Goal: Task Accomplishment & Management: Use online tool/utility

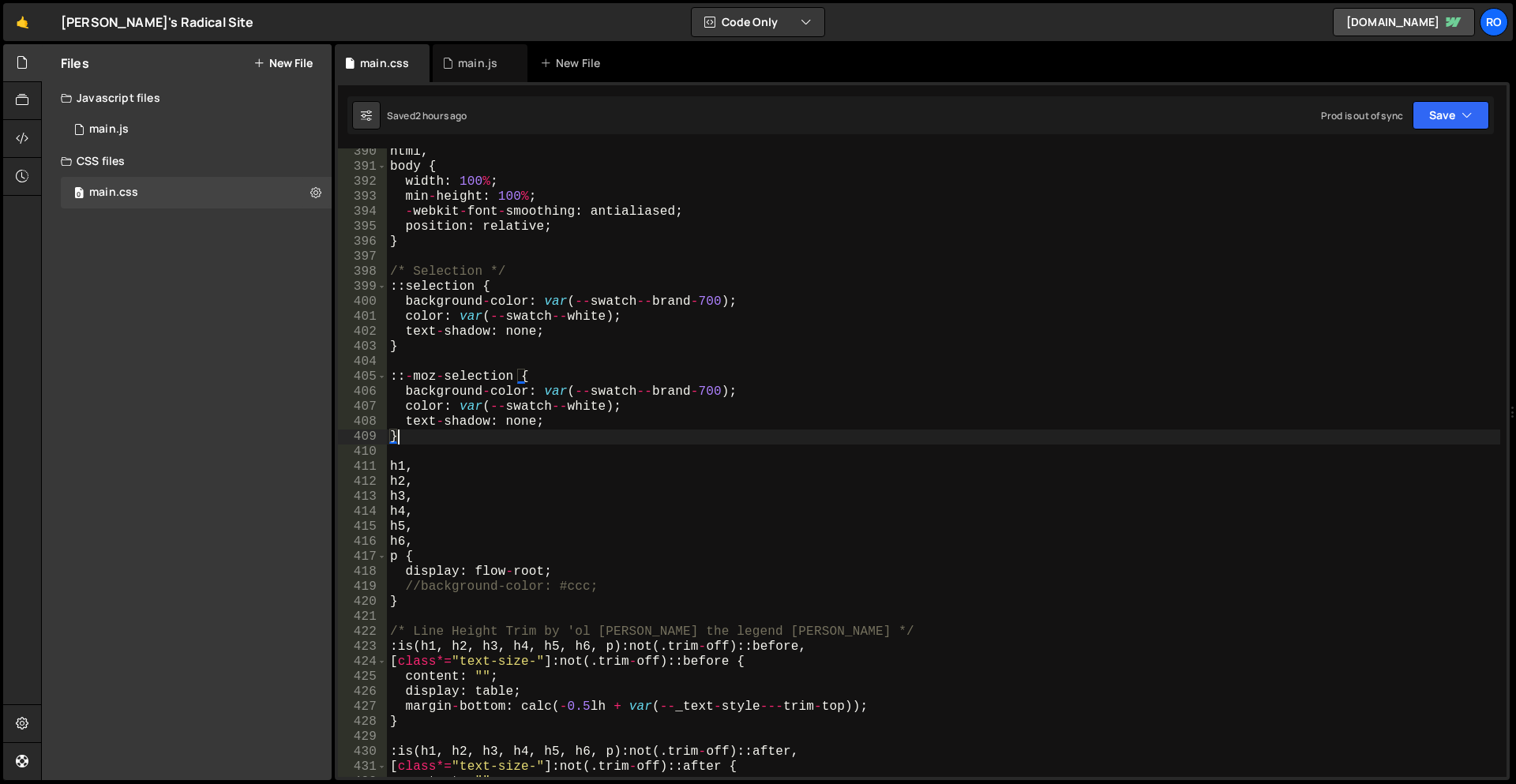
scroll to position [5838, 0]
click at [477, 61] on div "main.js" at bounding box center [477, 62] width 39 height 16
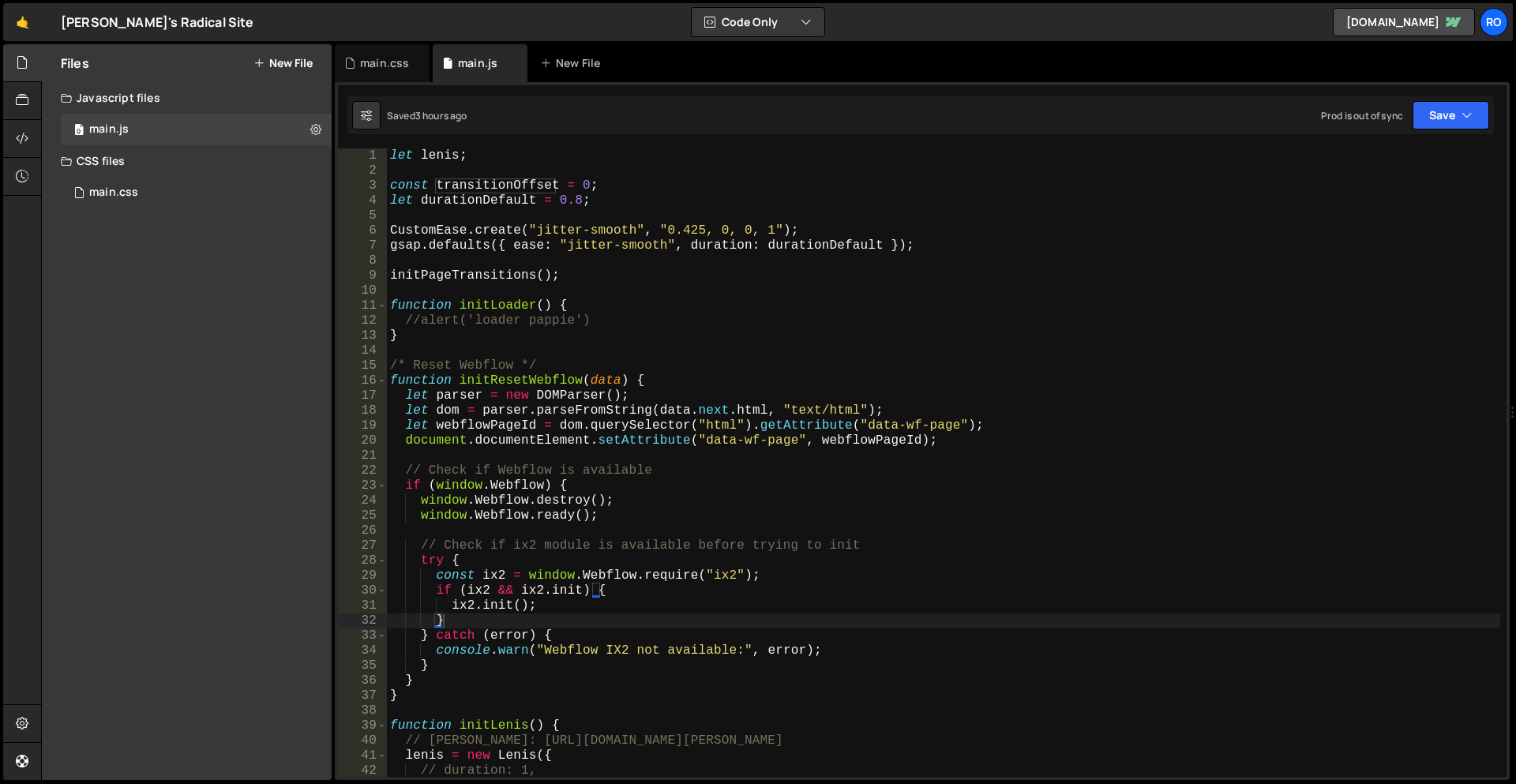
scroll to position [1584, 0]
type textarea "let lenis;"
drag, startPoint x: 471, startPoint y: 158, endPoint x: 484, endPoint y: 158, distance: 13.0
click at [472, 158] on div "let lenis ; const transitionOffset = 0 ; let durationDefault = 0.8 ; CustomEase…" at bounding box center [943, 478] width 1113 height 659
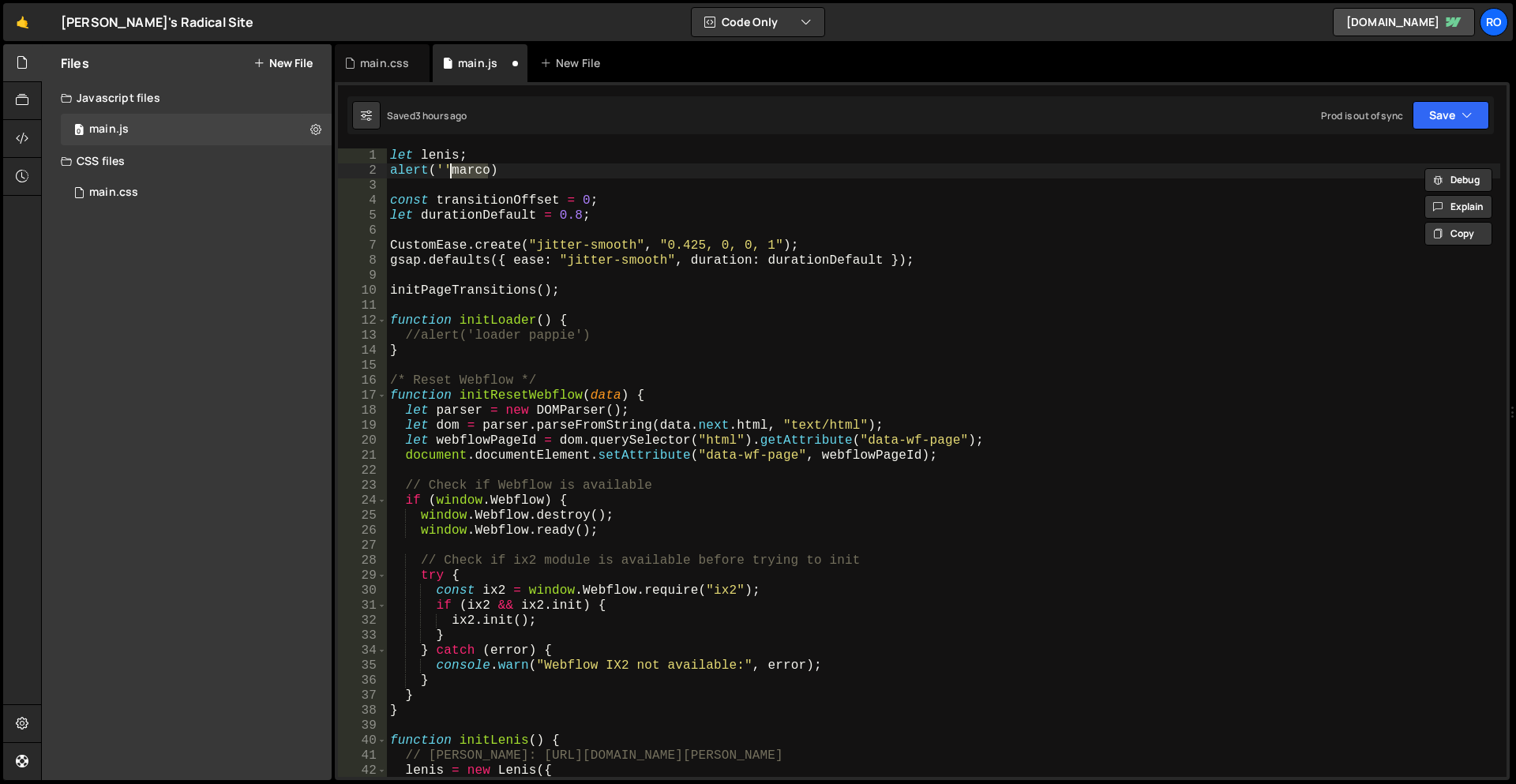
scroll to position [0, 3]
paste textarea "marco"
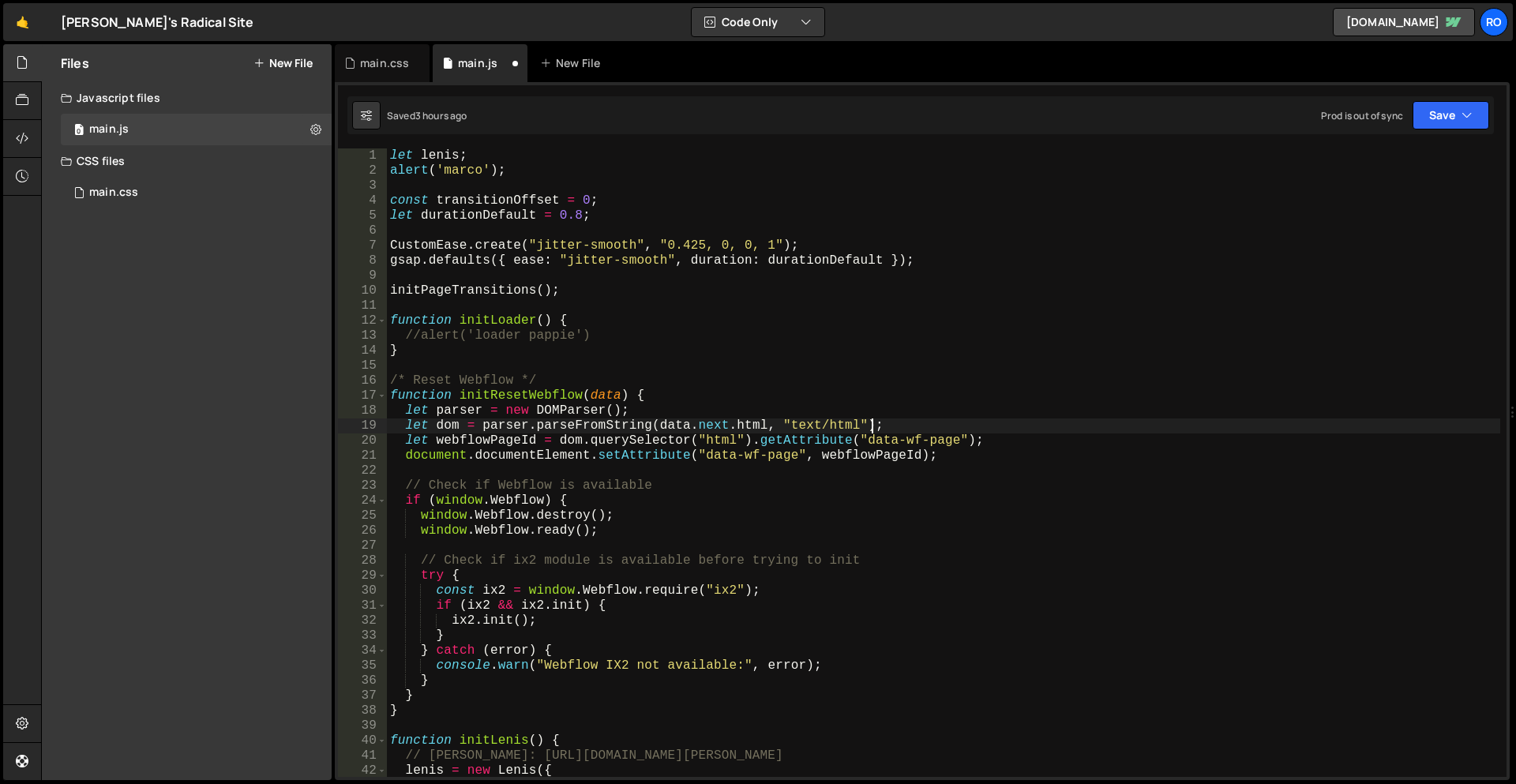
click at [1037, 421] on div "let [PERSON_NAME] ; alert ( 'marco' ) ; const transitionOffset = 0 ; let durati…" at bounding box center [943, 478] width 1113 height 659
type textarea "let dom = parser.parseFromString(data.next.html, "text/html");"
click at [844, 551] on div "let [PERSON_NAME] ; alert ( 'marco' ) ; const transitionOffset = 0 ; let durati…" at bounding box center [943, 478] width 1113 height 659
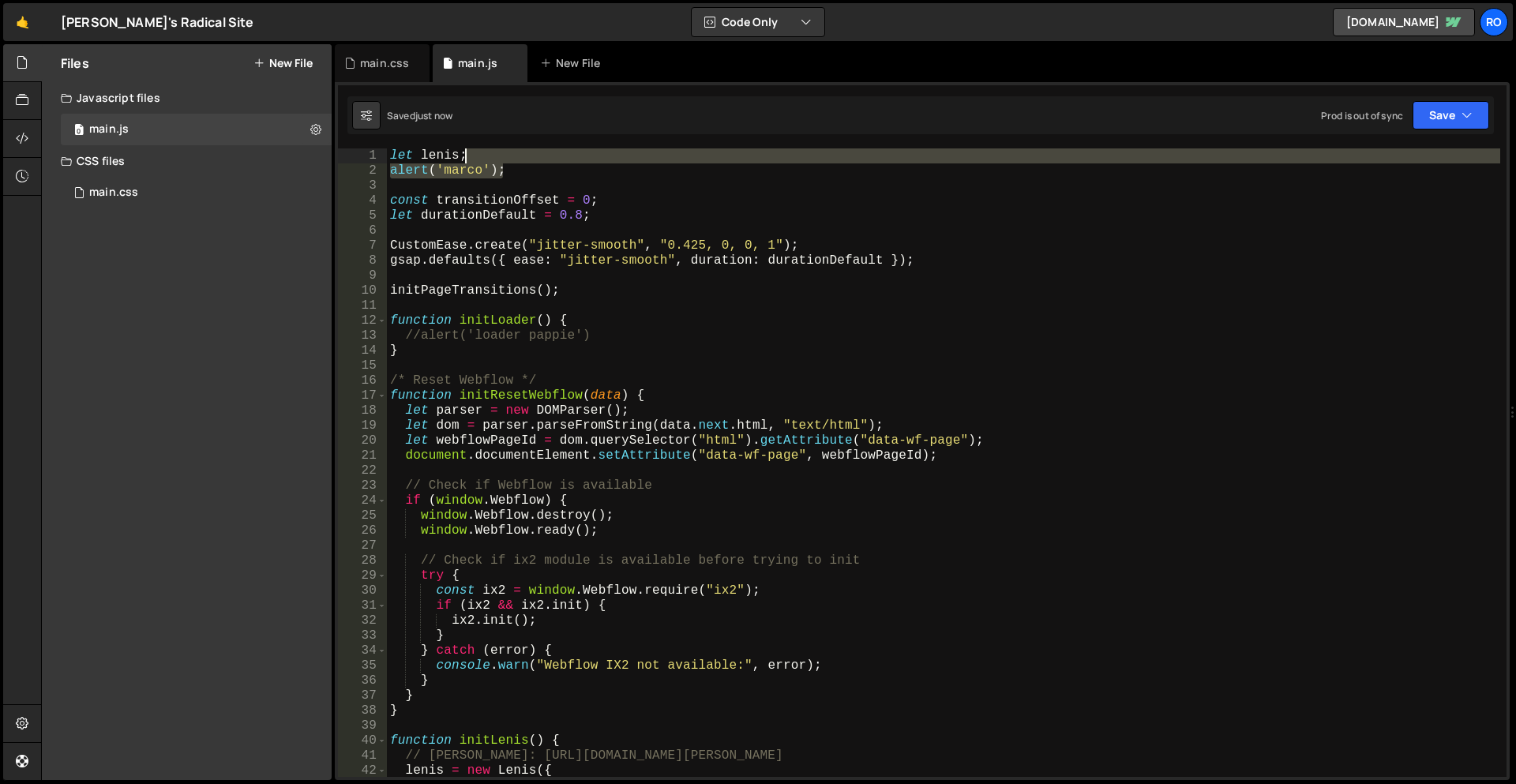
drag, startPoint x: 532, startPoint y: 170, endPoint x: 521, endPoint y: 150, distance: 22.8
click at [521, 150] on div "let [PERSON_NAME] ; alert ( 'marco' ) ; const transitionOffset = 0 ; let durati…" at bounding box center [943, 478] width 1113 height 659
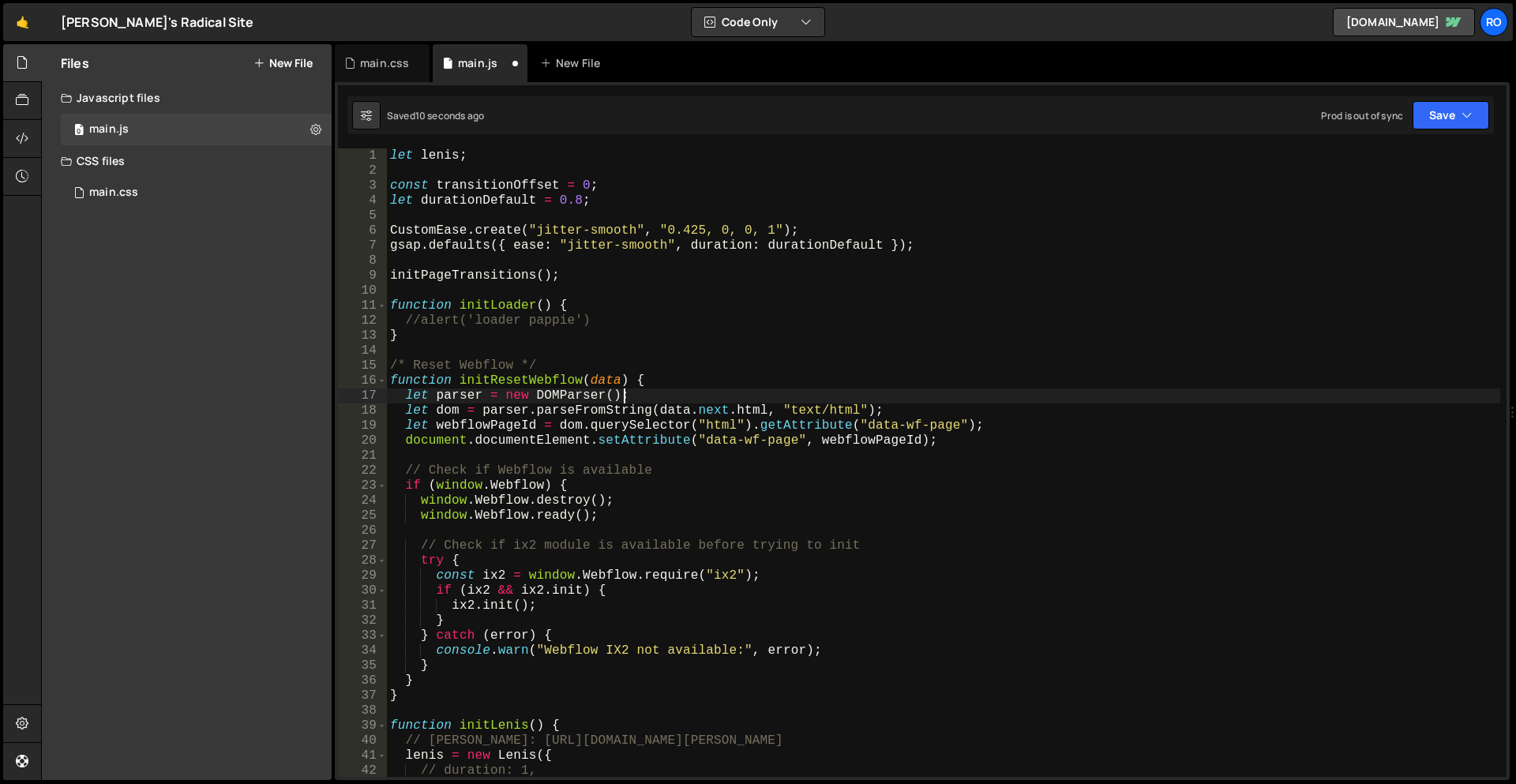
click at [1160, 396] on div "let lenis ; const transitionOffset = 0 ; let durationDefault = 0.8 ; CustomEase…" at bounding box center [943, 478] width 1113 height 659
type textarea "let parser = new DOMParser();"
click at [372, 59] on div "main.css" at bounding box center [383, 62] width 48 height 16
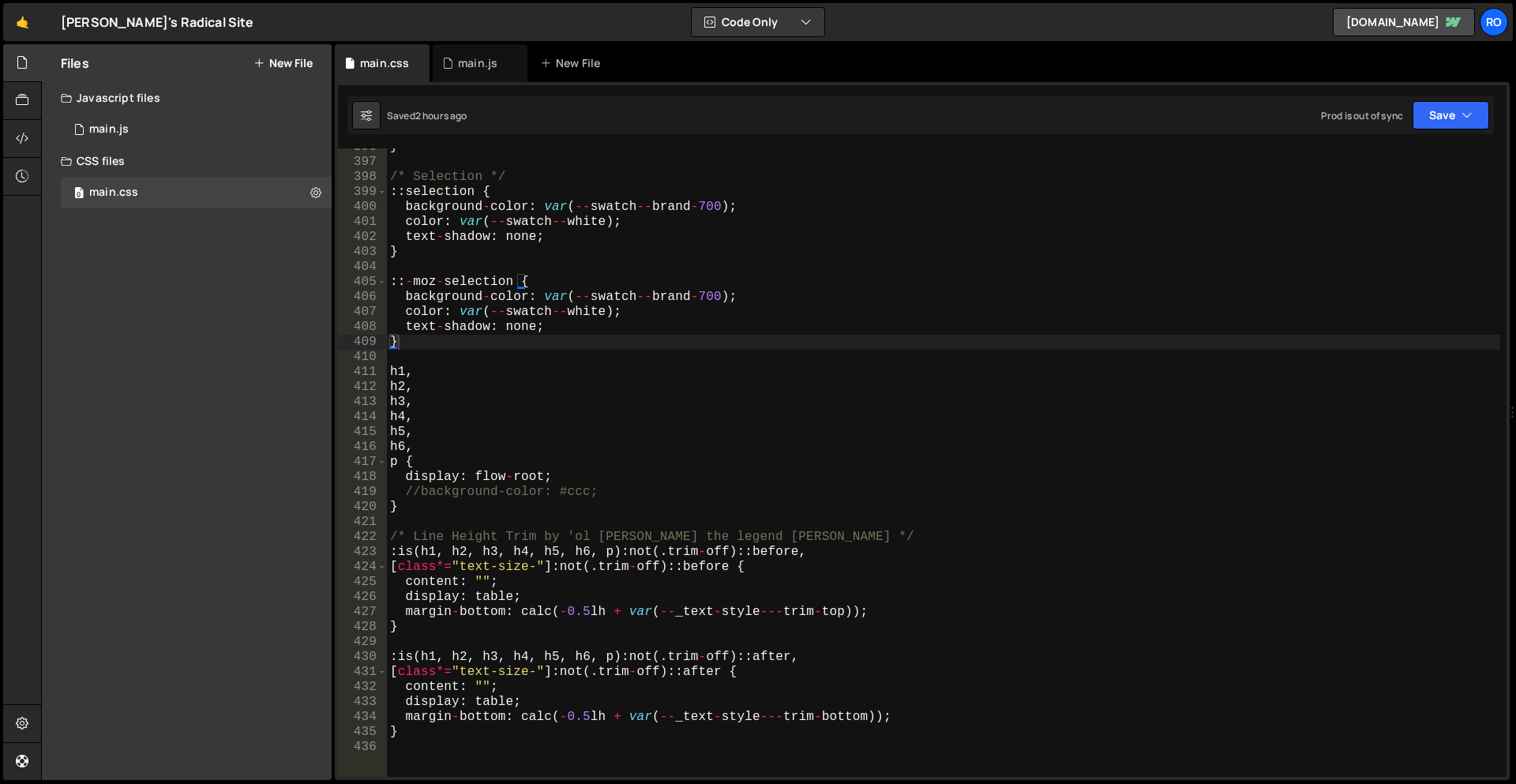
scroll to position [5933, 0]
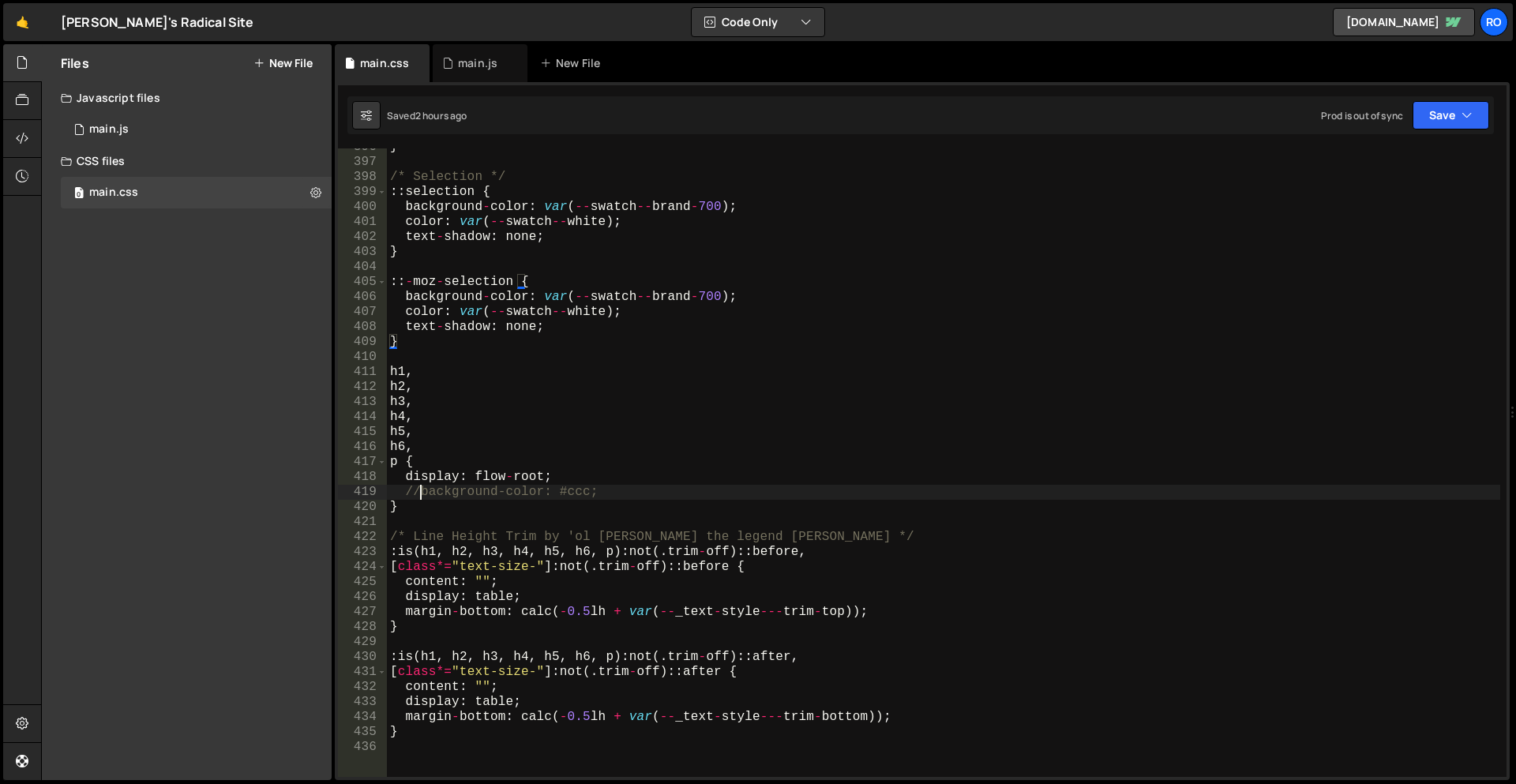
click at [417, 492] on div "} /* Selection */ :: selection { background - color : var ( -- swatch -- brand …" at bounding box center [943, 469] width 1113 height 659
click at [785, 535] on div "} /* Selection */ :: selection { background - color : var ( -- swatch -- brand …" at bounding box center [943, 469] width 1113 height 659
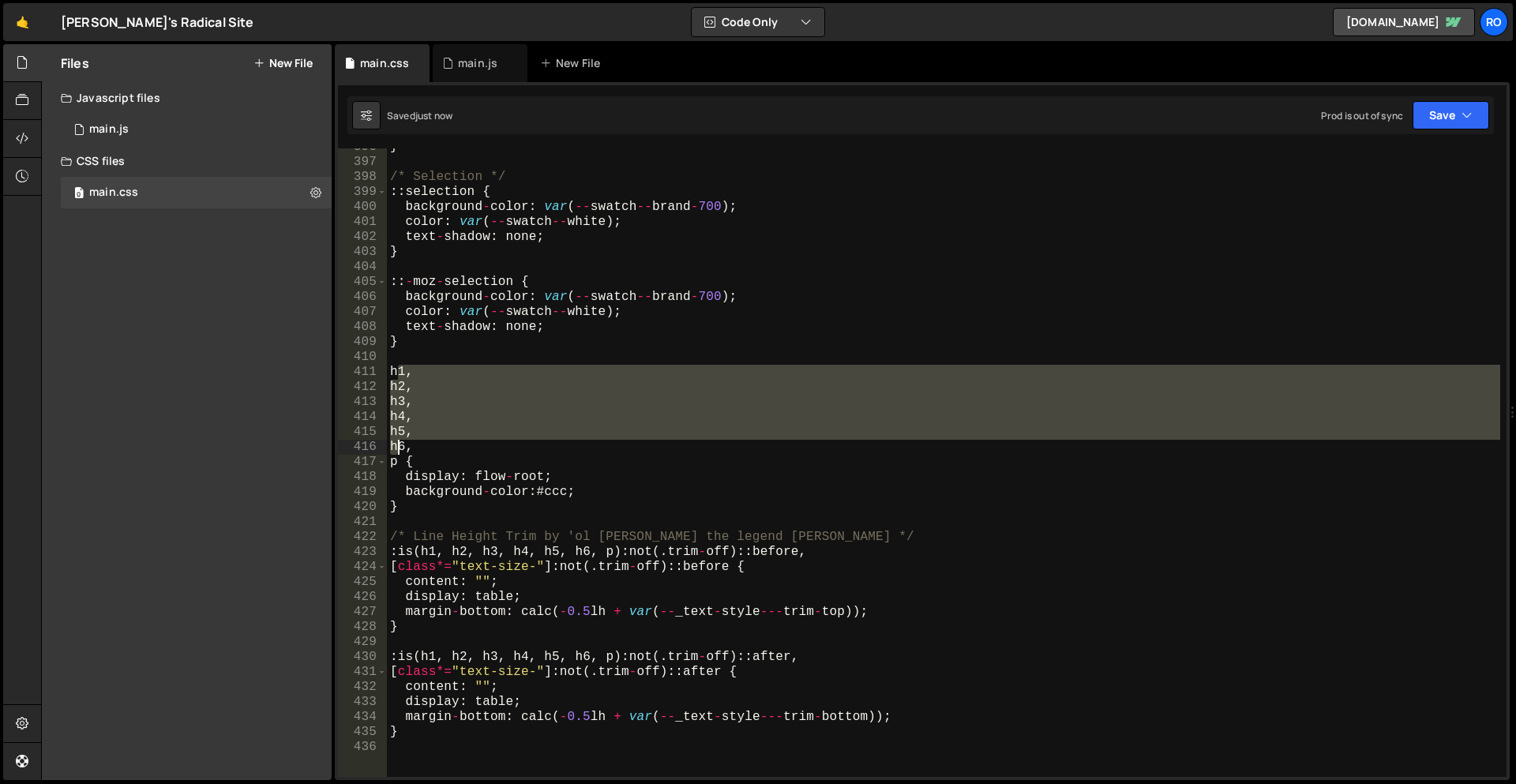
drag, startPoint x: 394, startPoint y: 380, endPoint x: 398, endPoint y: 452, distance: 72.1
click at [396, 446] on div "} /* Selection */ :: selection { background - color : var ( -- swatch -- brand …" at bounding box center [943, 469] width 1113 height 659
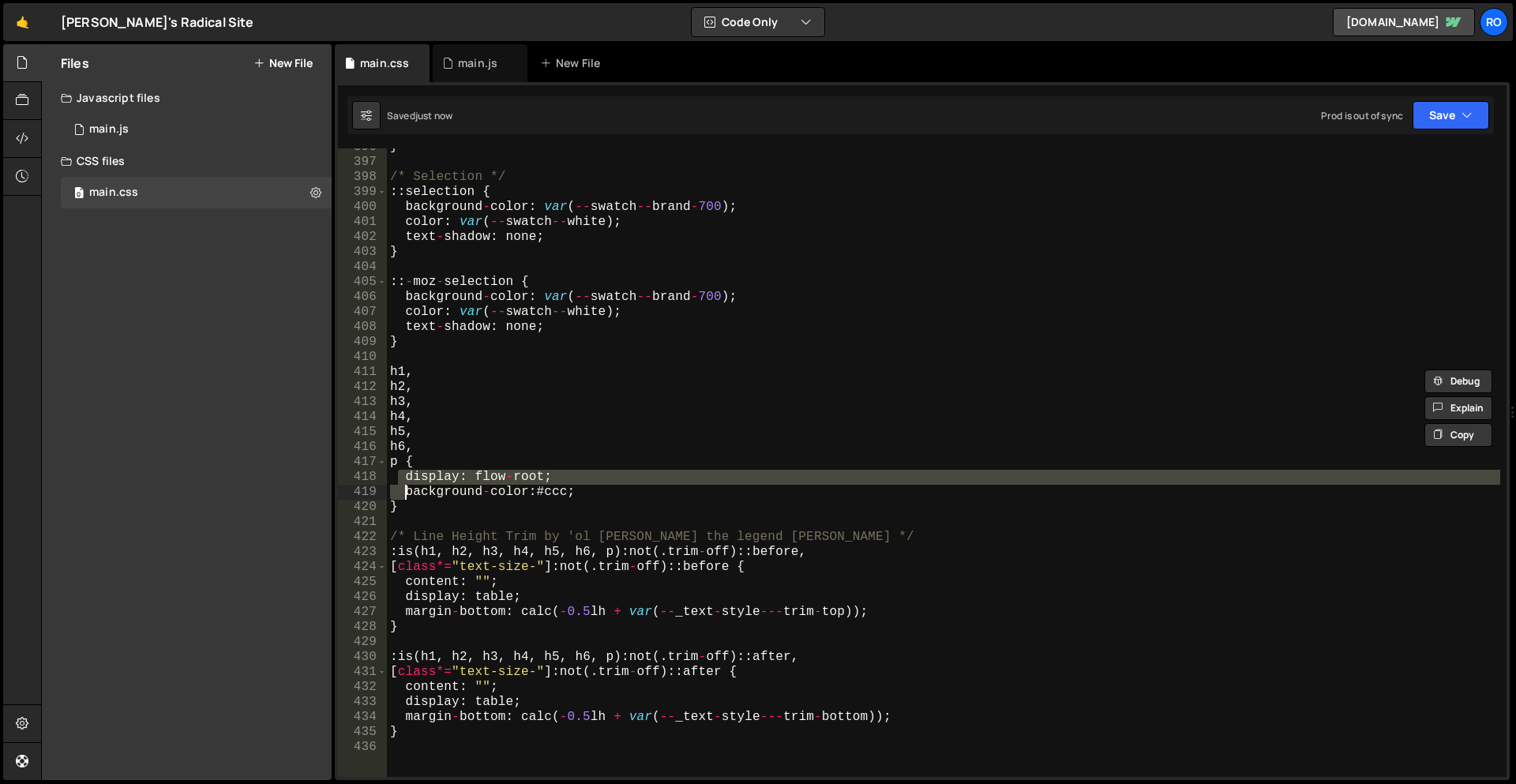
drag, startPoint x: 398, startPoint y: 476, endPoint x: 406, endPoint y: 493, distance: 18.8
click at [406, 493] on div "} /* Selection */ :: selection { background - color : var ( -- swatch -- brand …" at bounding box center [943, 469] width 1113 height 659
type textarea "display: flow-root; background-color: #ccc;"
click at [767, 113] on div "Saved 44 seconds ago Prod is out of sync Upgrade to Edit Save Save to Staging S…" at bounding box center [920, 114] width 1146 height 38
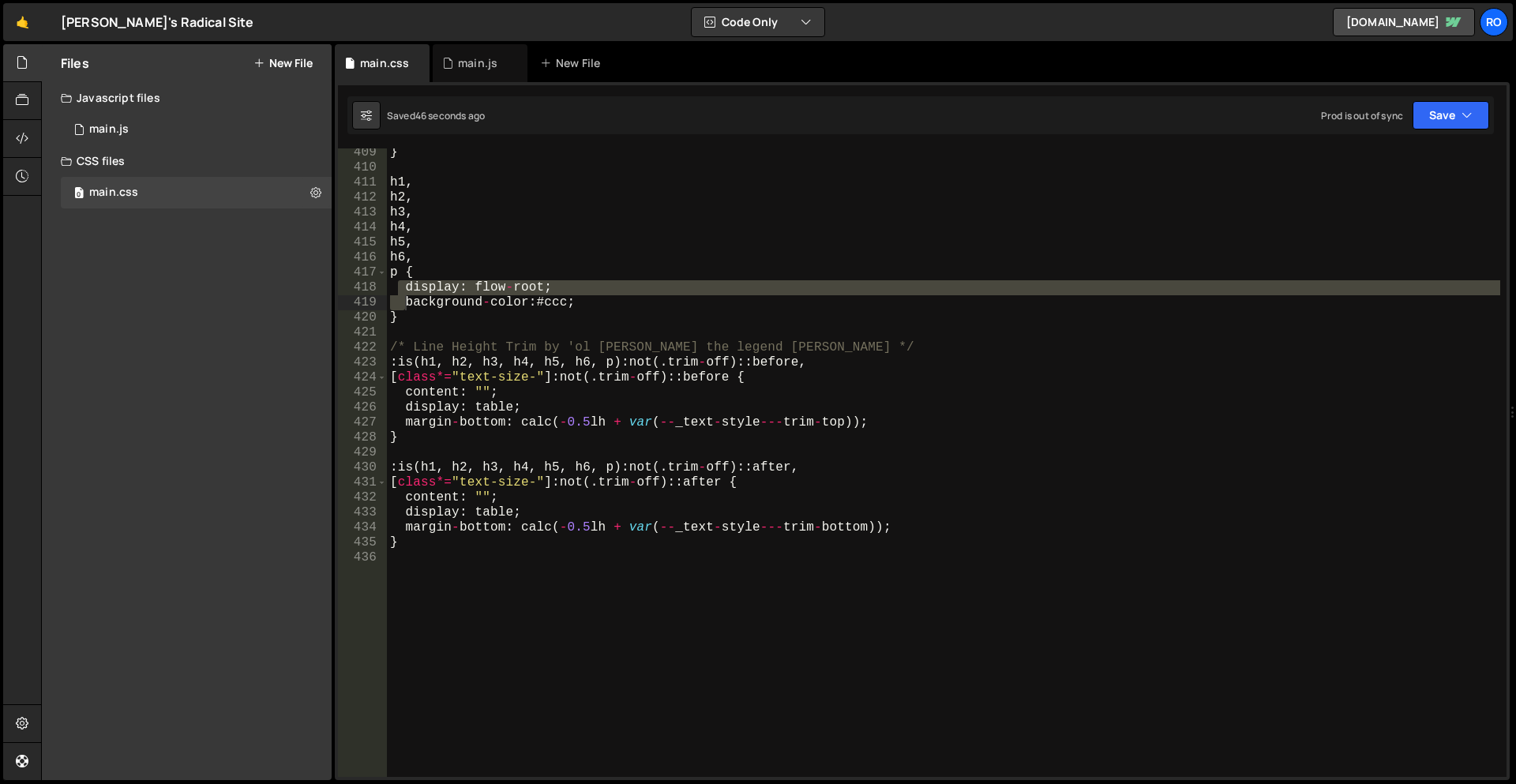
scroll to position [6123, 0]
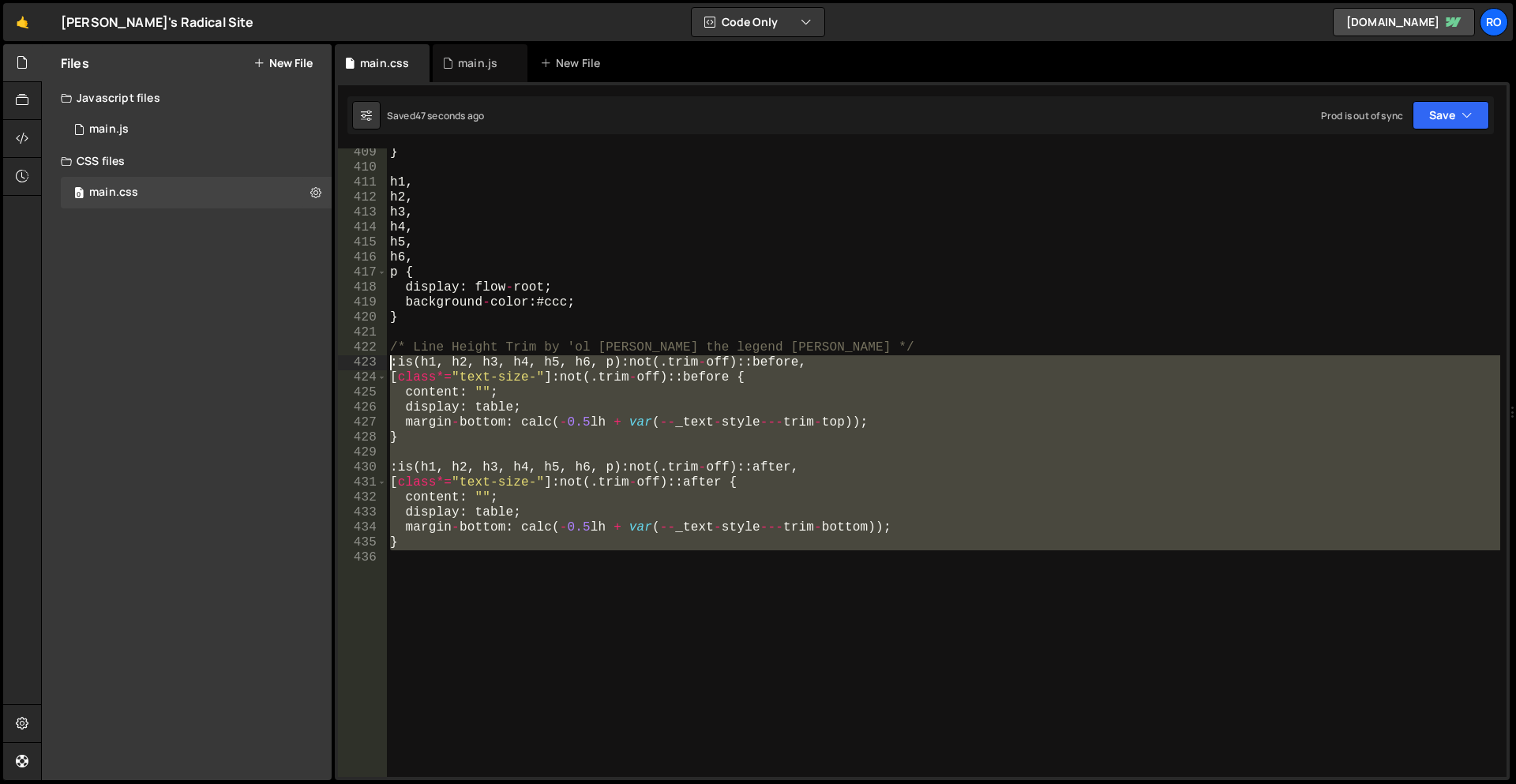
drag, startPoint x: 440, startPoint y: 567, endPoint x: 367, endPoint y: 365, distance: 214.8
click at [367, 365] on div "409 410 411 412 413 414 415 416 417 418 419 420 421 422 423 424 425 426 427 428…" at bounding box center [921, 462] width 1168 height 628
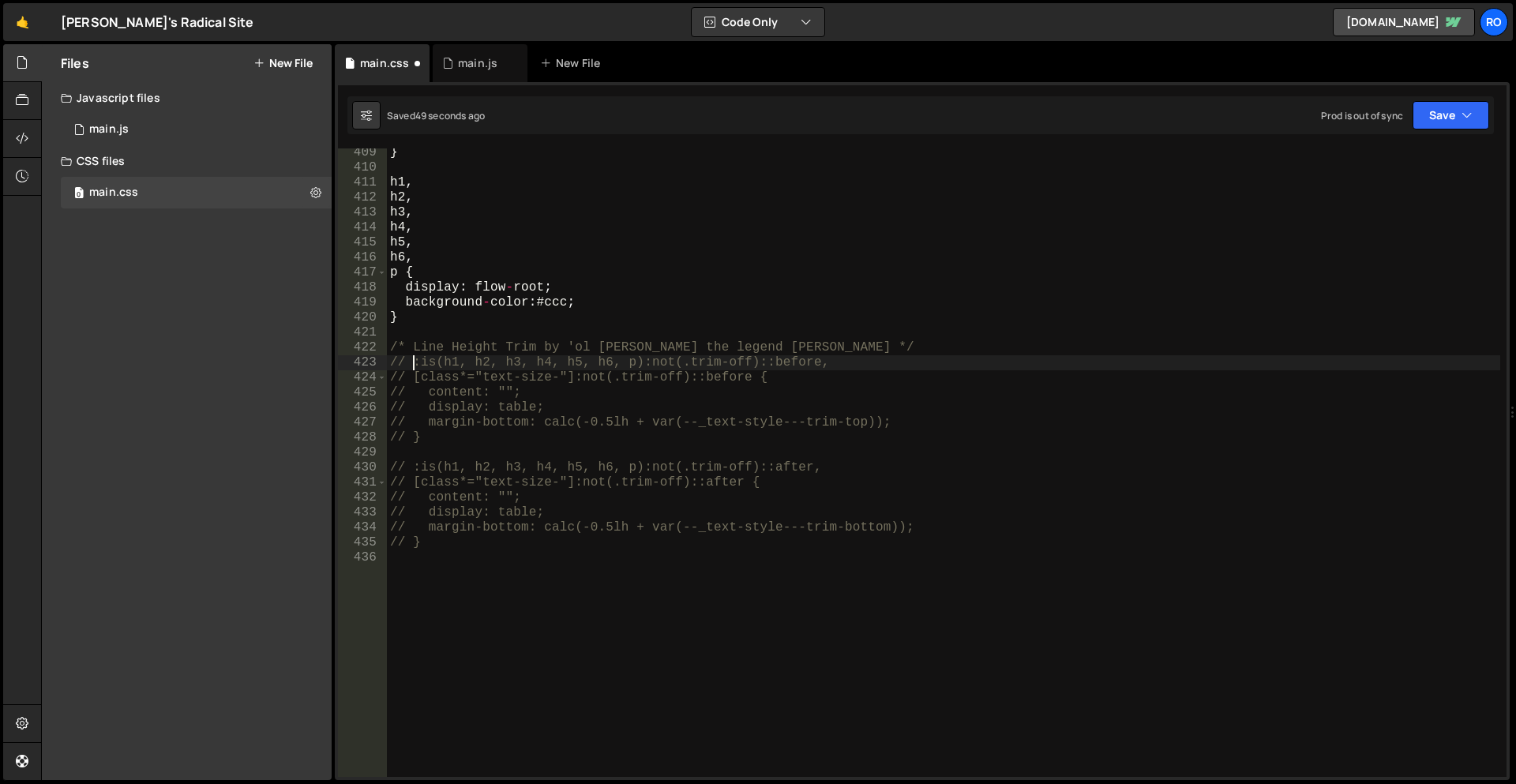
type textarea "// :is(h1, h2, h3, h4, h5, h6, p):not(.trim-off)::before,"
click at [726, 446] on div "} h1 , h2 , h3 , h4 , h5 , h6 , p { display : flow - root ; background - color …" at bounding box center [943, 475] width 1113 height 659
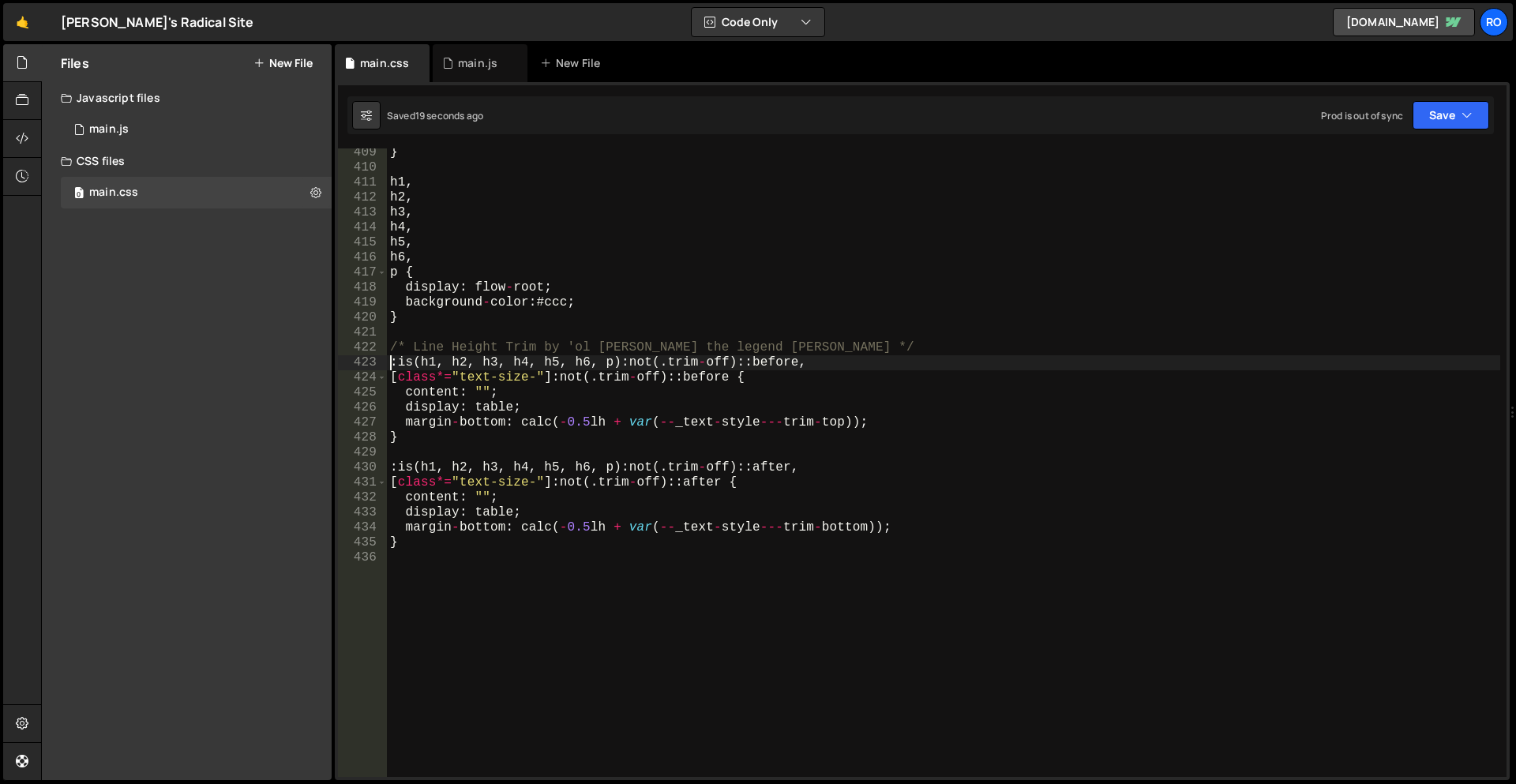
drag, startPoint x: 912, startPoint y: 533, endPoint x: 501, endPoint y: 495, distance: 412.8
click at [501, 495] on div "} h1 , h2 , h3 , h4 , h5 , h6 , p { display : flow - root ; background - color …" at bounding box center [943, 475] width 1113 height 659
type textarea "content: ""; display: table;"
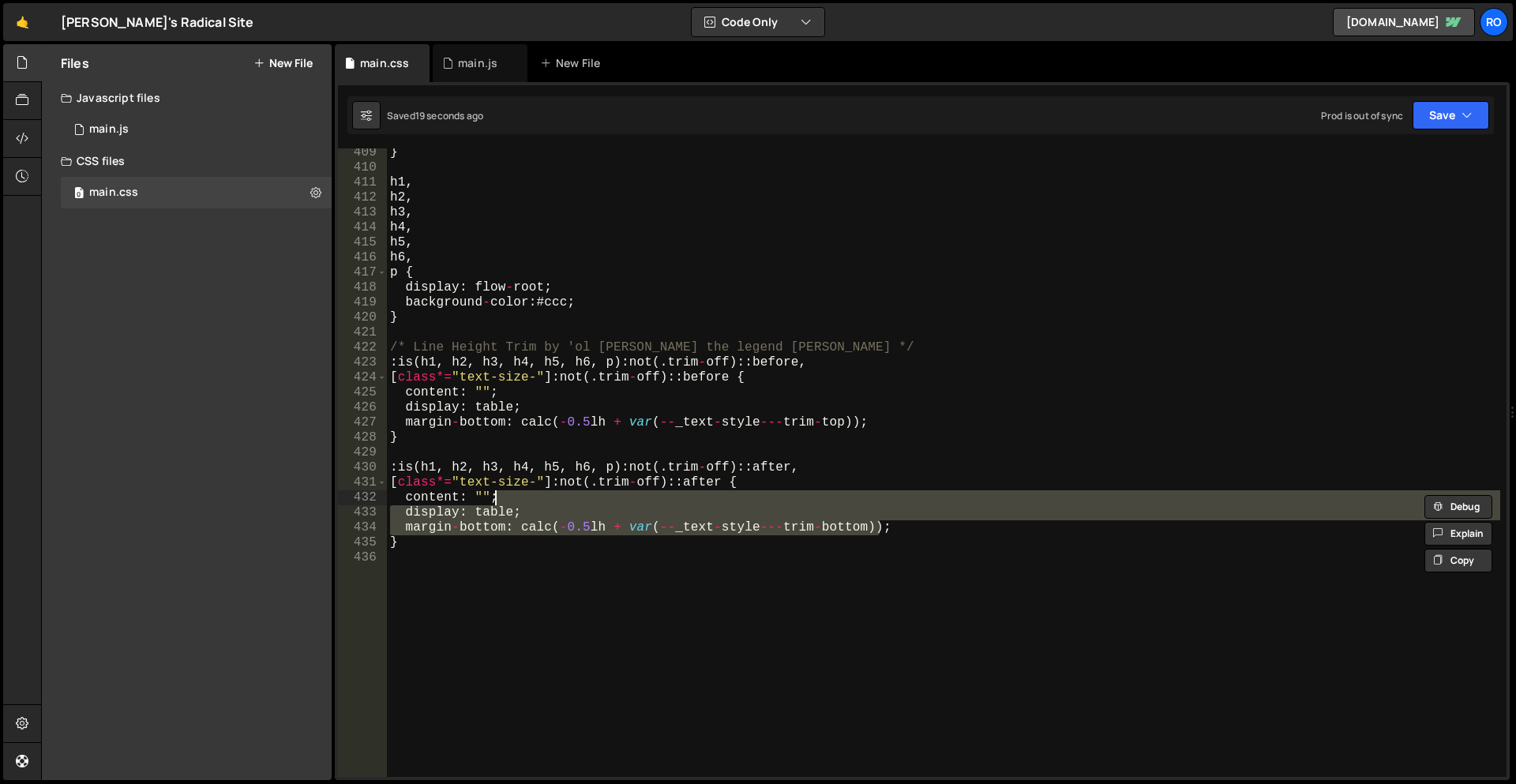
click at [768, 566] on div "} h1 , h2 , h3 , h4 , h5 , h6 , p { display : flow - root ; background - color …" at bounding box center [943, 475] width 1113 height 659
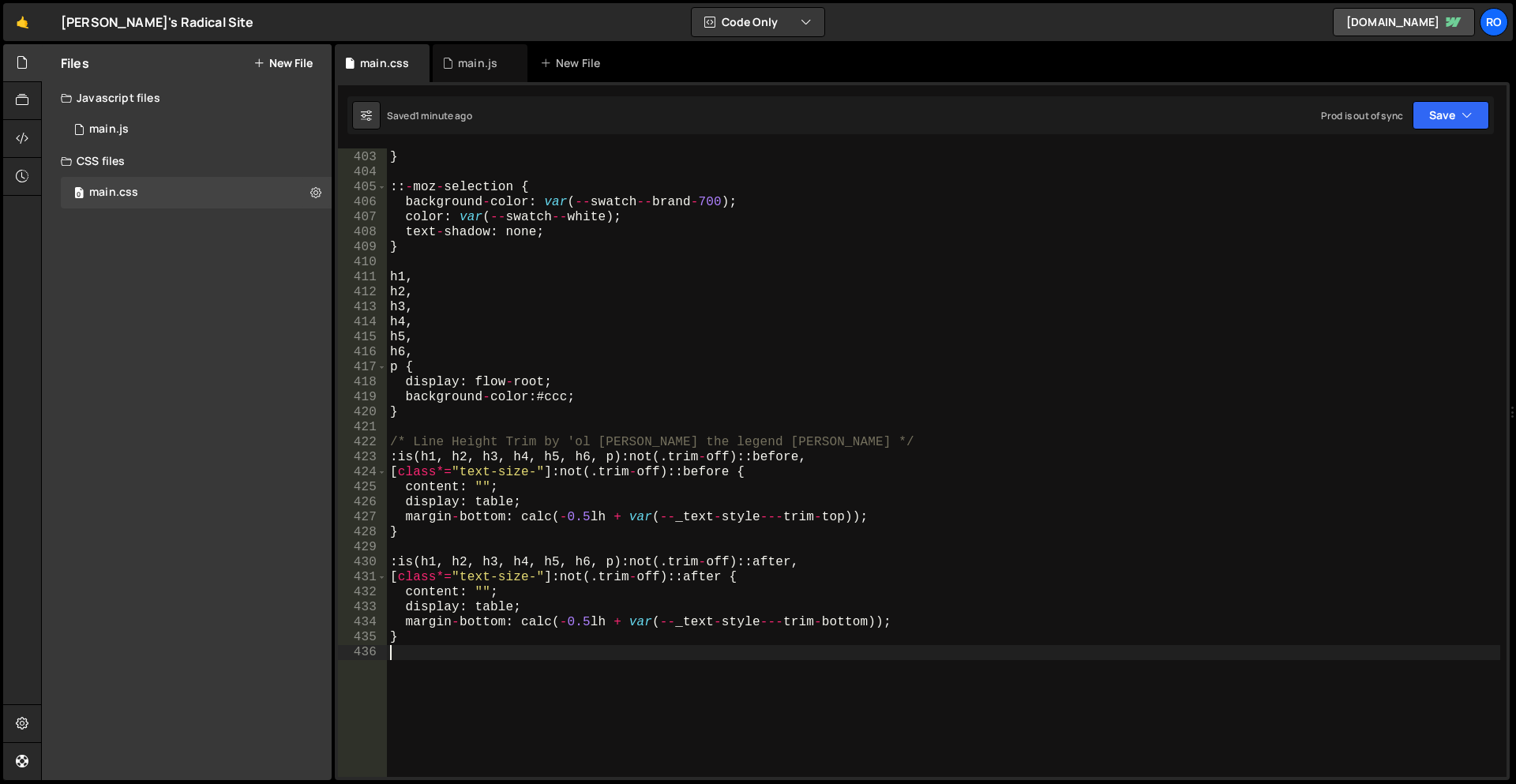
scroll to position [5933, 0]
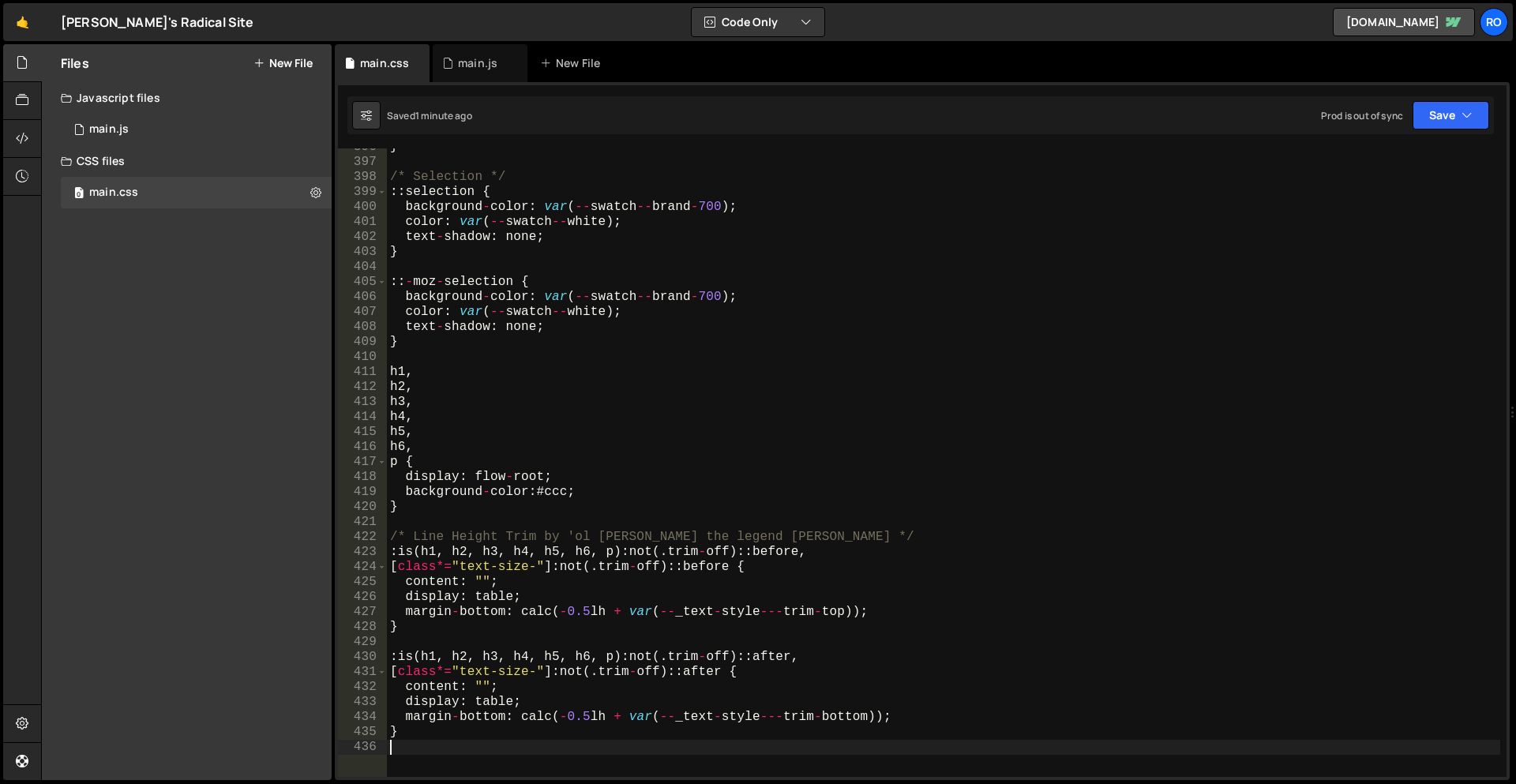
click at [407, 489] on div "} /* Selection */ :: selection { background - color : var ( -- swatch -- brand …" at bounding box center [943, 469] width 1113 height 659
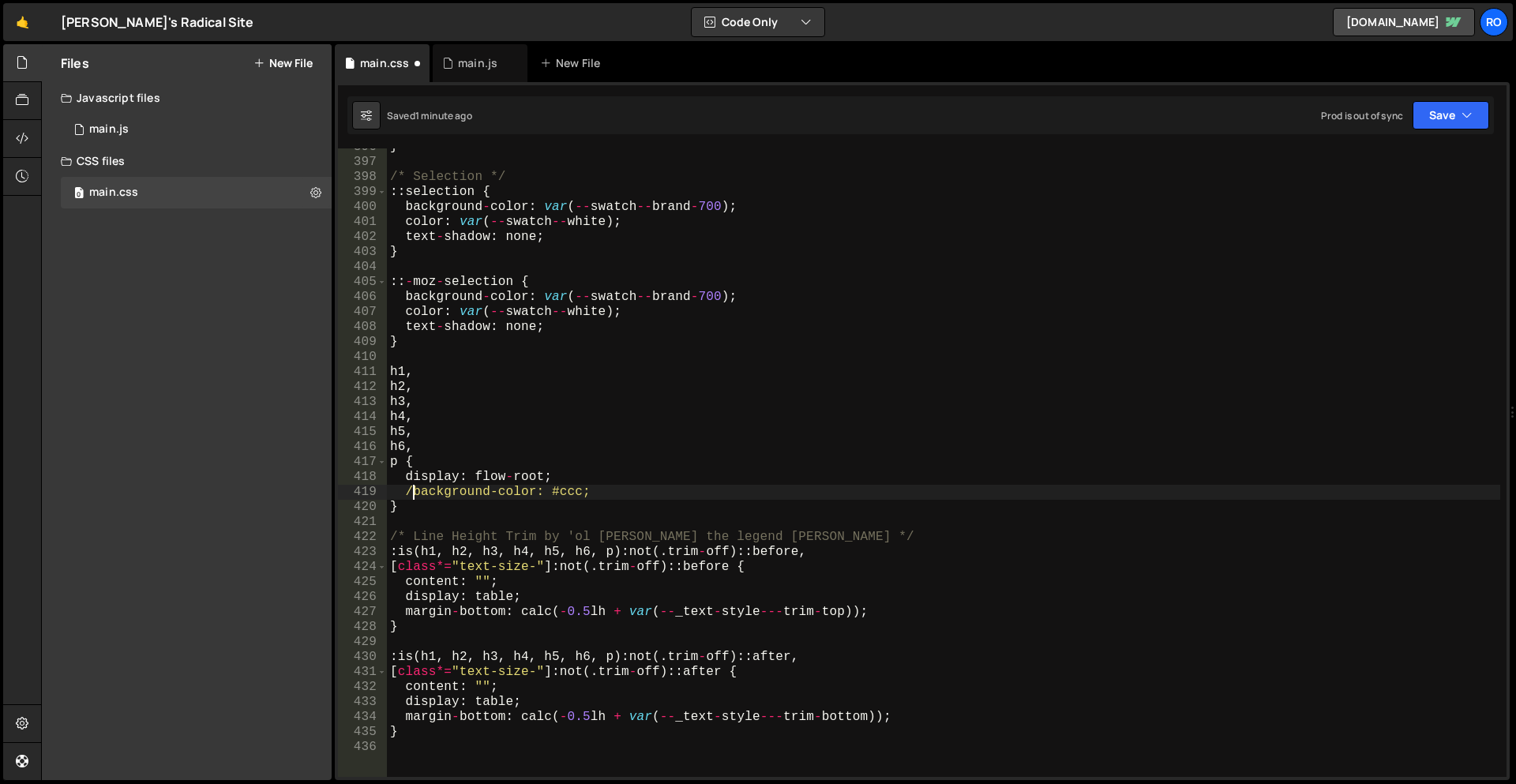
scroll to position [0, 2]
type textarea "//background-color: #ccc;"
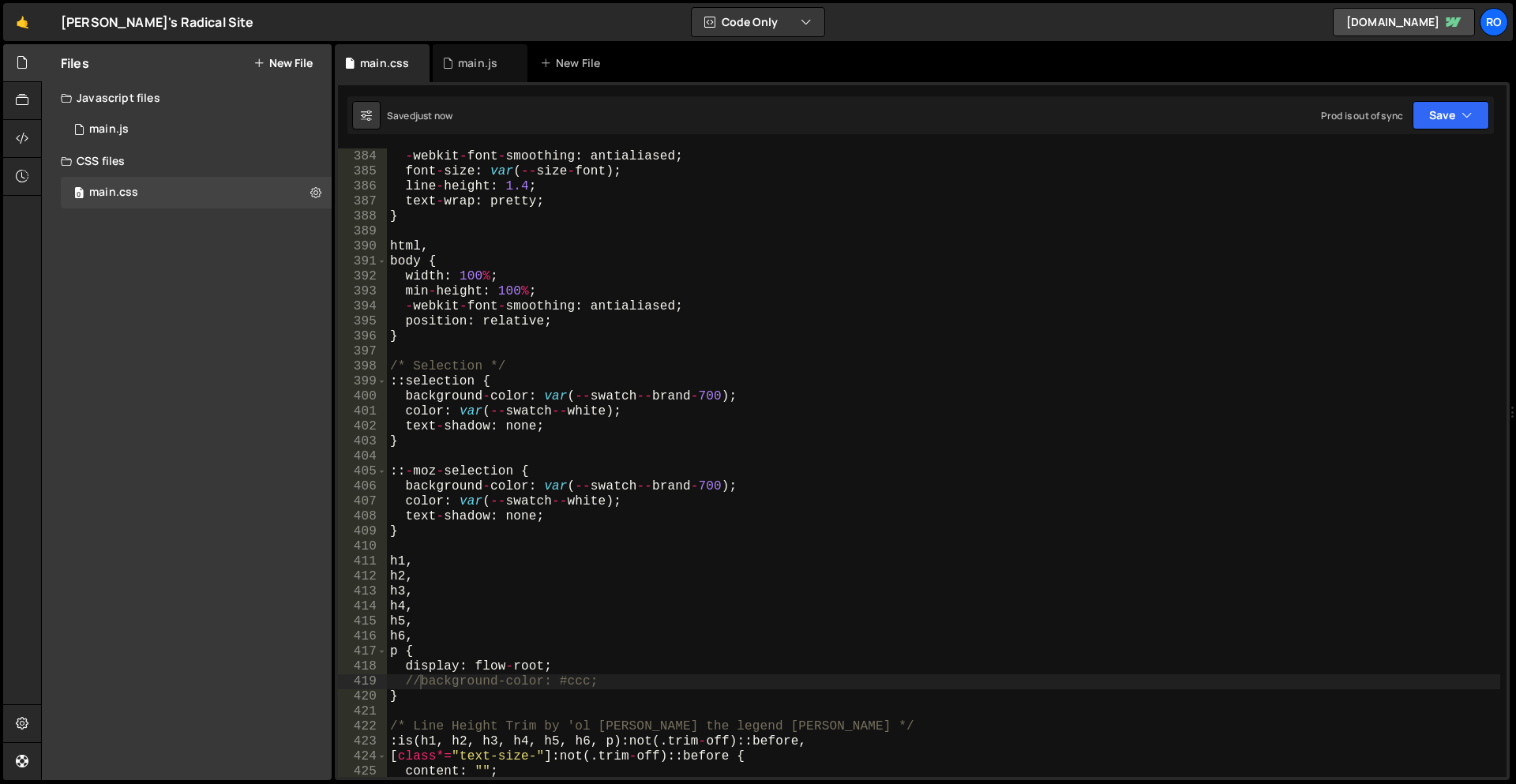
scroll to position [5743, 0]
click at [148, 134] on div "0 main.js 0" at bounding box center [196, 129] width 271 height 32
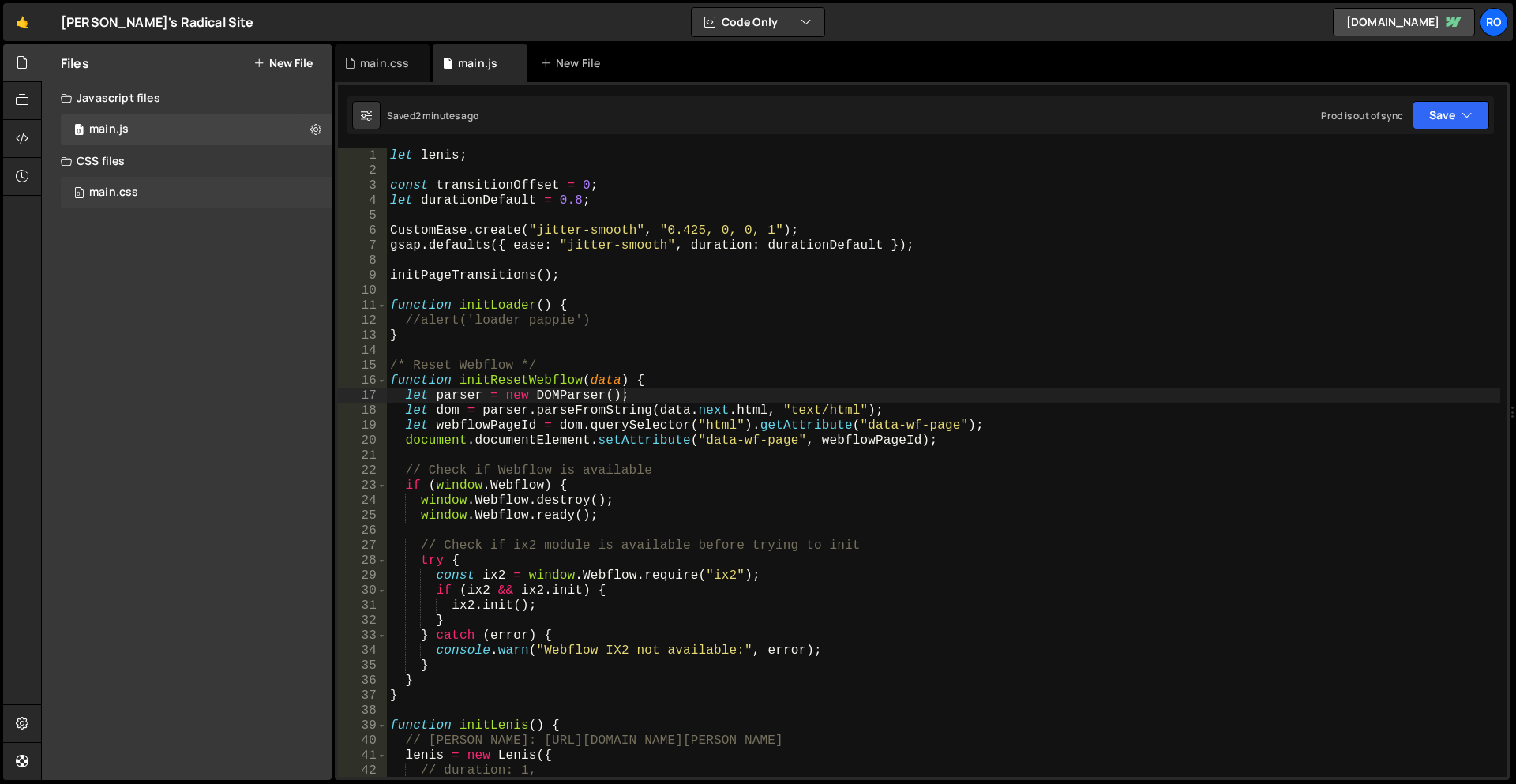
click at [135, 206] on div "0 main.css 0" at bounding box center [199, 192] width 276 height 32
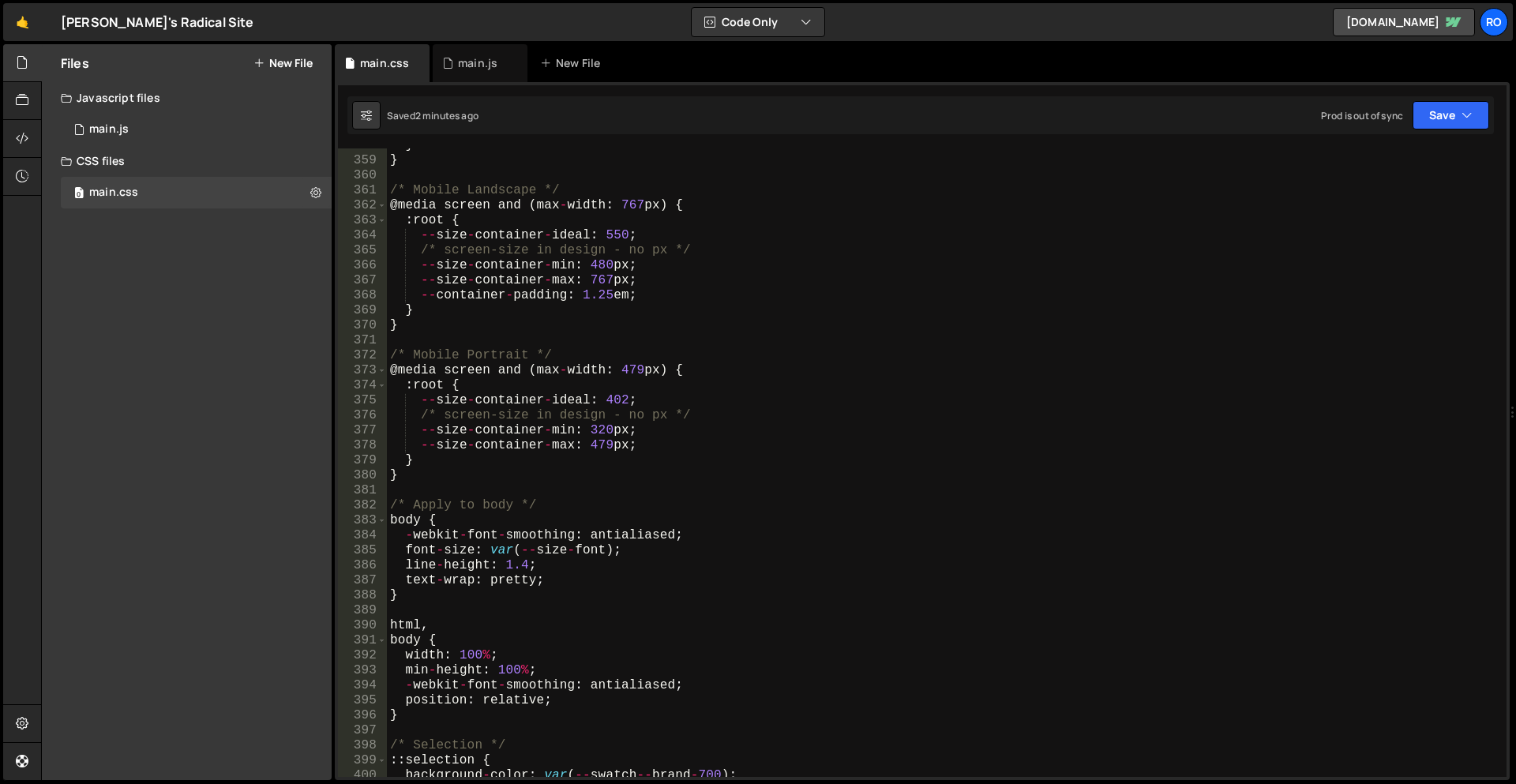
scroll to position [0, 0]
click at [446, 486] on div "} } /* Mobile Landscape */ @ media screen and ( max - width : 767 px ) { : root…" at bounding box center [943, 467] width 1113 height 659
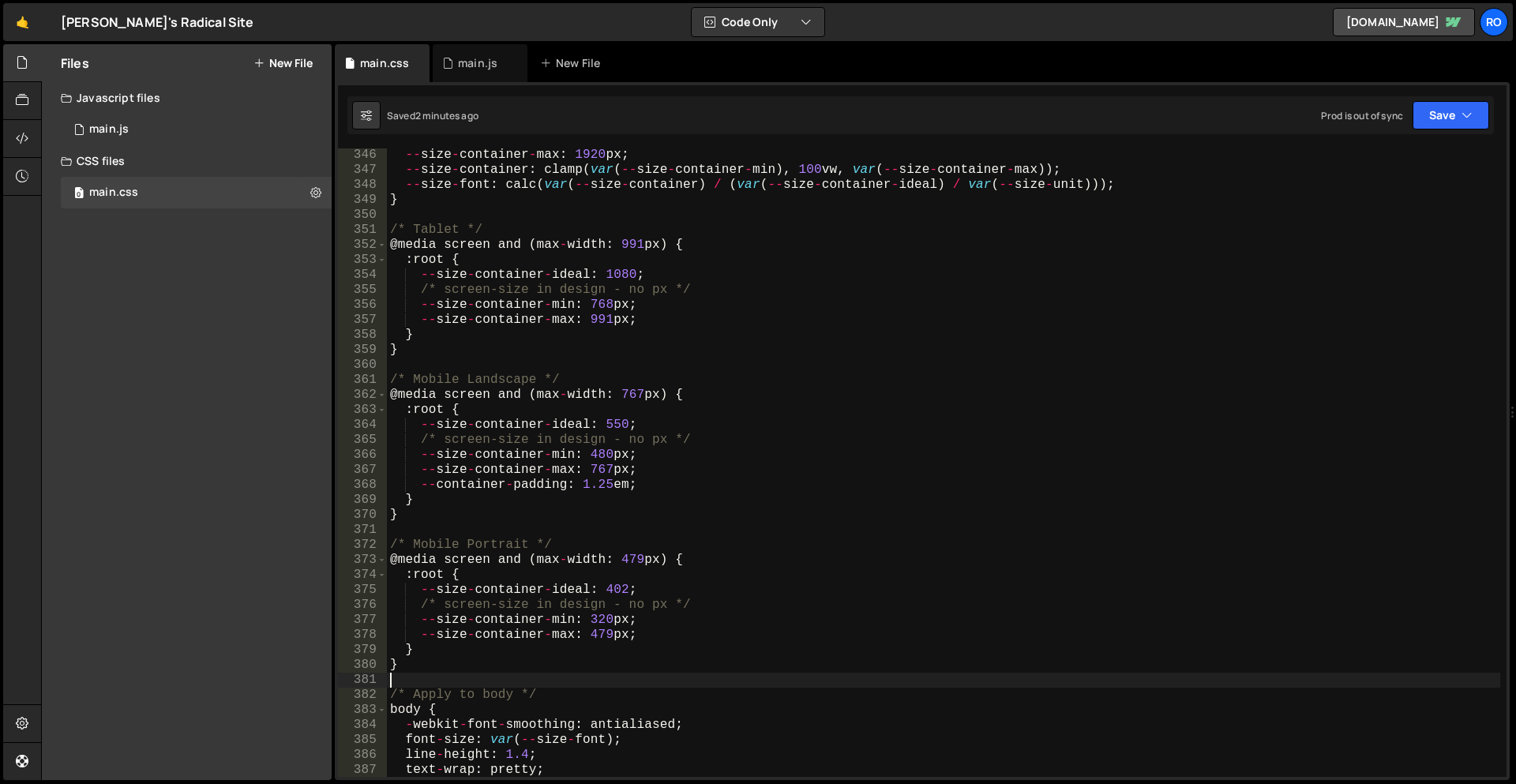
scroll to position [5175, 0]
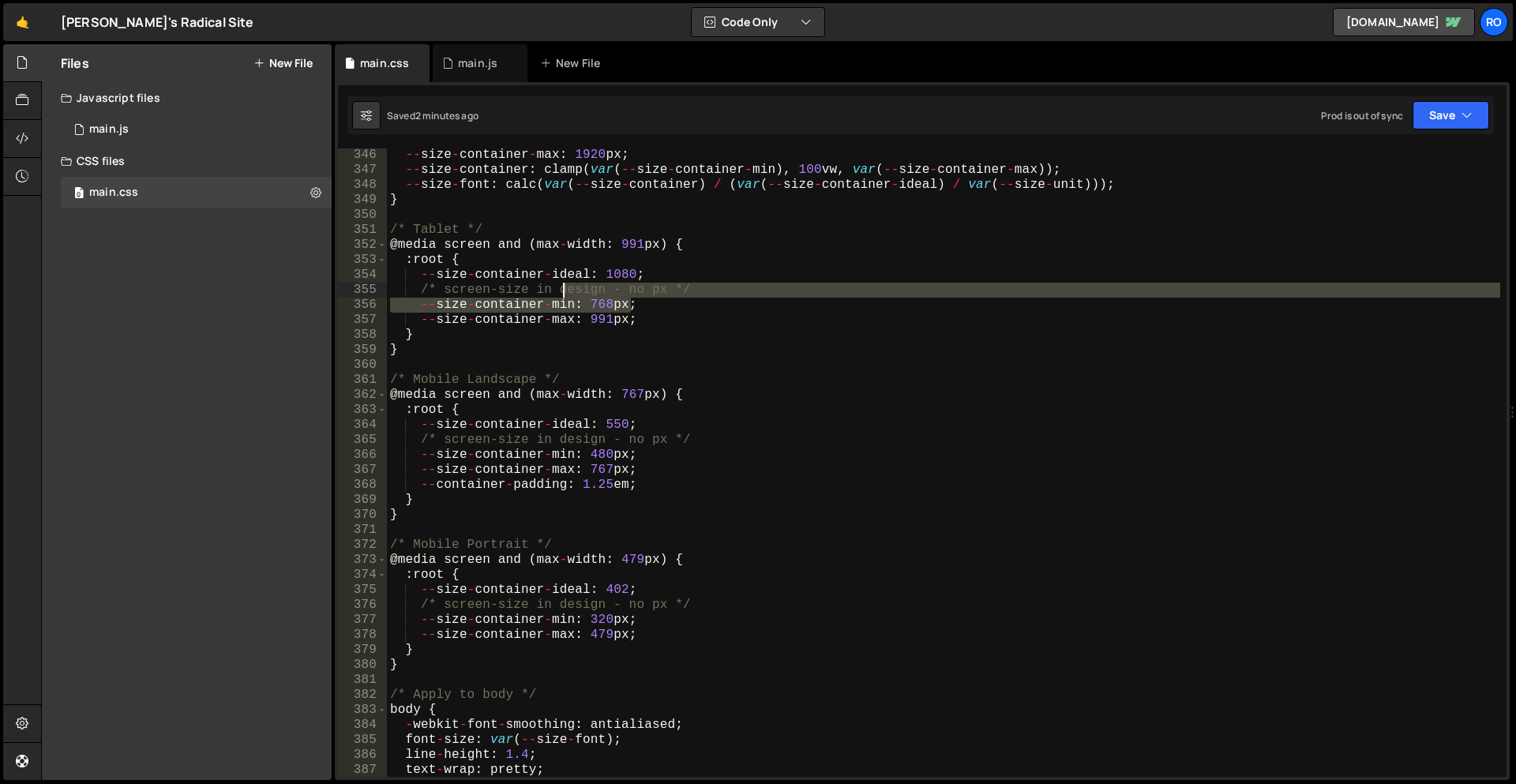
drag, startPoint x: 651, startPoint y: 309, endPoint x: 552, endPoint y: 283, distance: 102.4
click at [552, 283] on div "-- size - container - max : 1920 px ; -- size - container : clamp ( var ( -- si…" at bounding box center [943, 477] width 1113 height 659
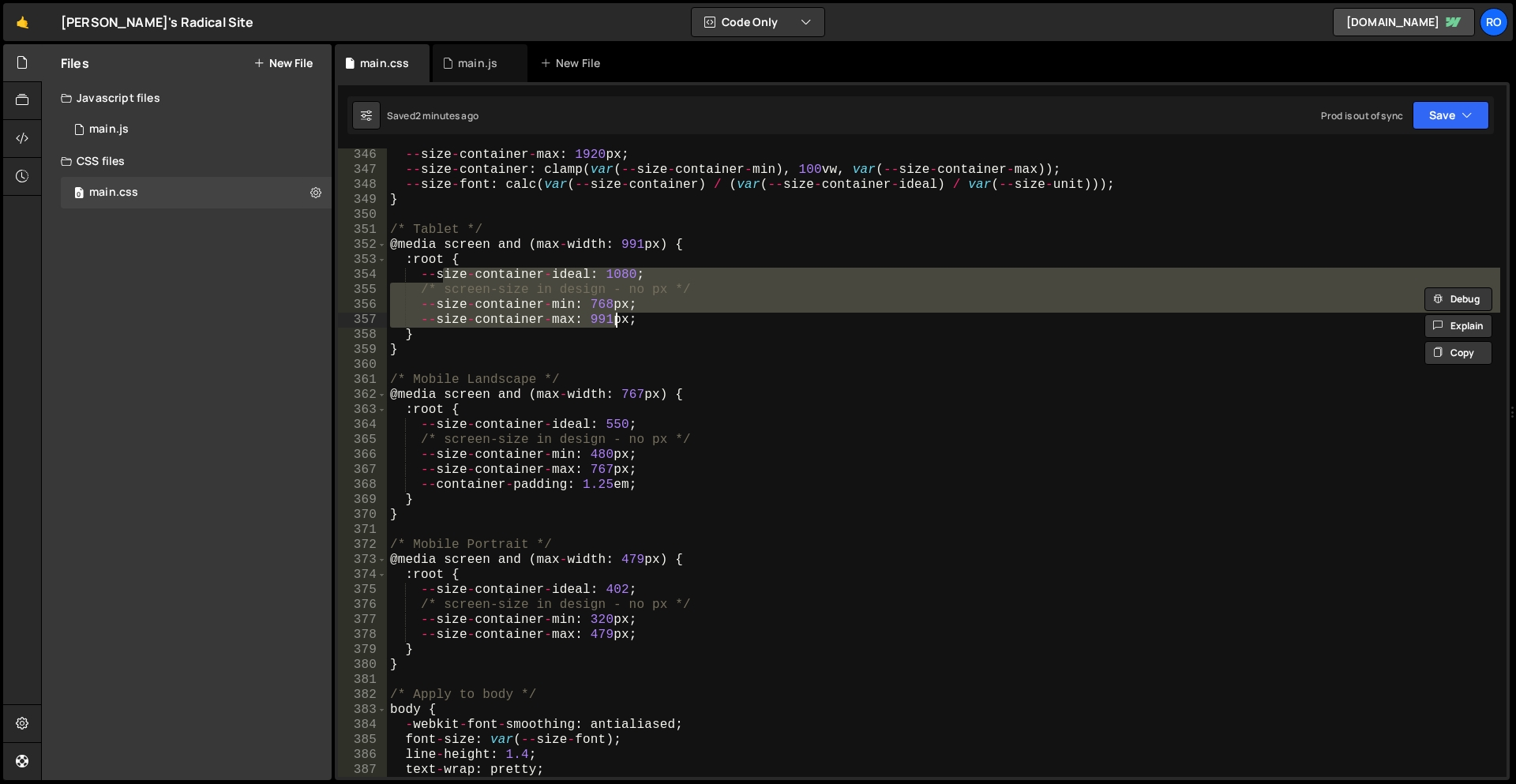
drag, startPoint x: 446, startPoint y: 273, endPoint x: 618, endPoint y: 325, distance: 179.7
click at [618, 325] on div "-- size - container - max : 1920 px ; -- size - container : clamp ( var ( -- si…" at bounding box center [943, 477] width 1113 height 659
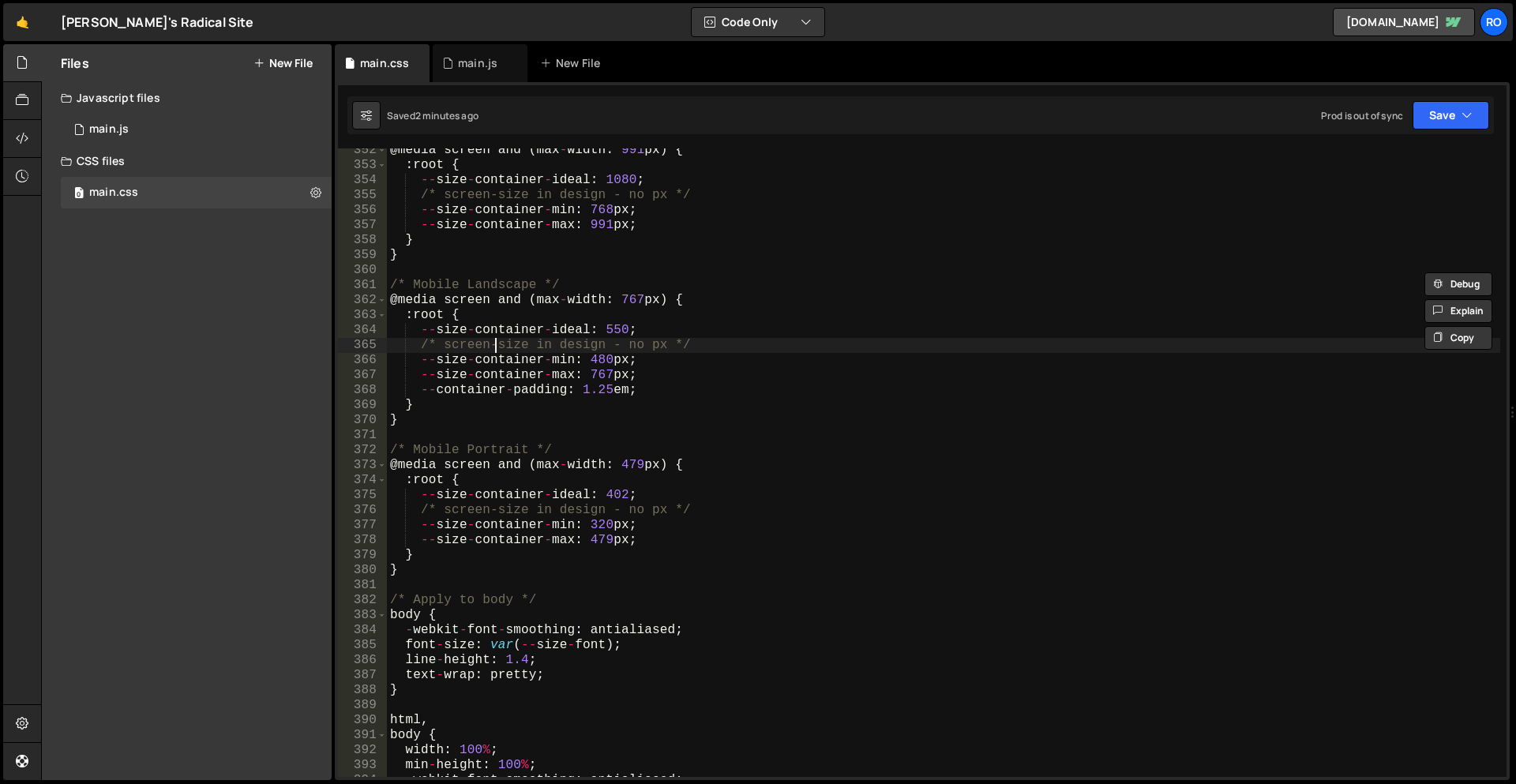
drag, startPoint x: 497, startPoint y: 347, endPoint x: 554, endPoint y: 392, distance: 72.6
click at [554, 392] on div "@ media screen and ( max - width : 991 px ) { : root { -- size - container - id…" at bounding box center [943, 472] width 1113 height 659
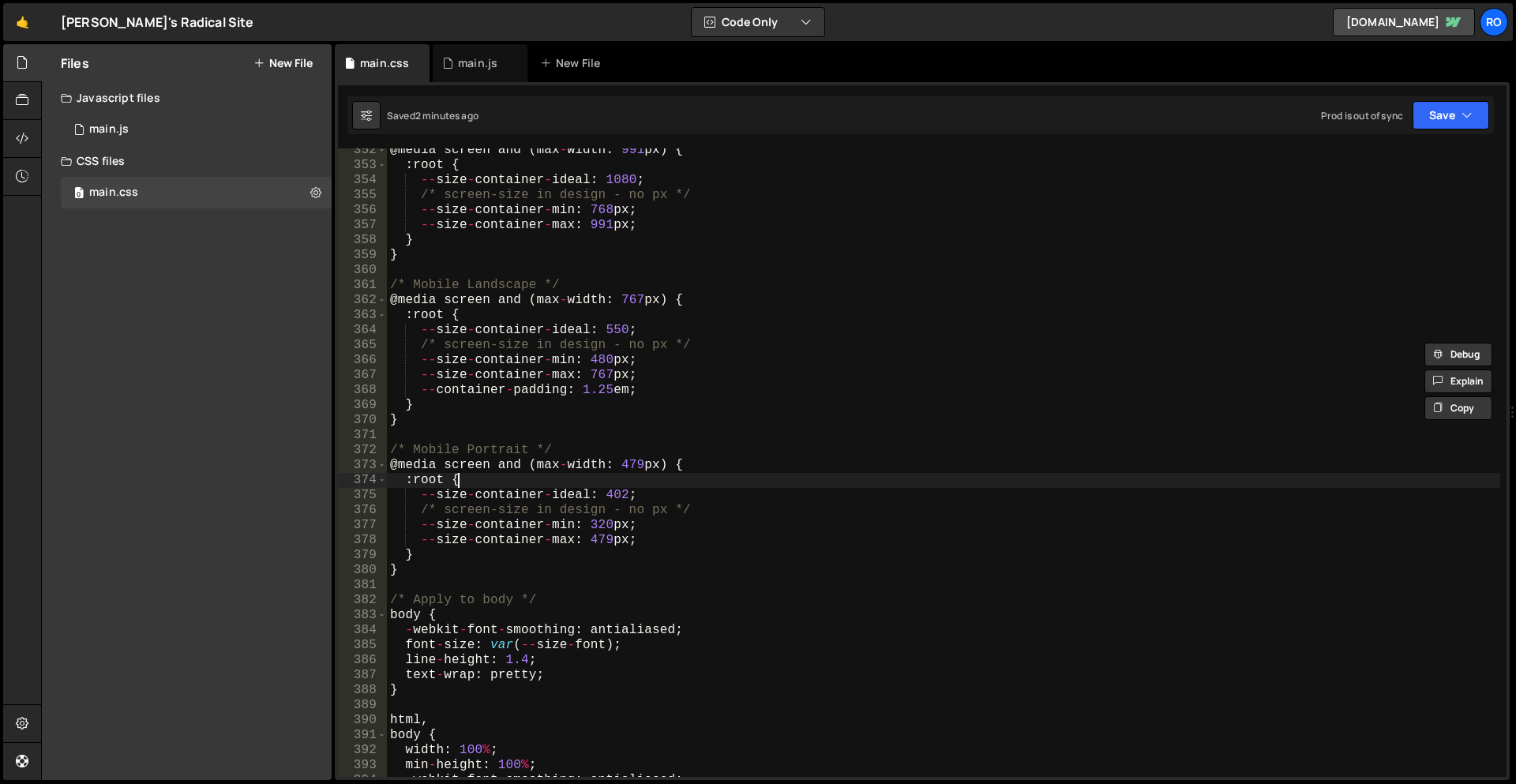
drag, startPoint x: 483, startPoint y: 480, endPoint x: 566, endPoint y: 518, distance: 91.3
click at [566, 518] on div "@ media screen and ( max - width : 991 px ) { : root { -- size - container - id…" at bounding box center [943, 472] width 1113 height 659
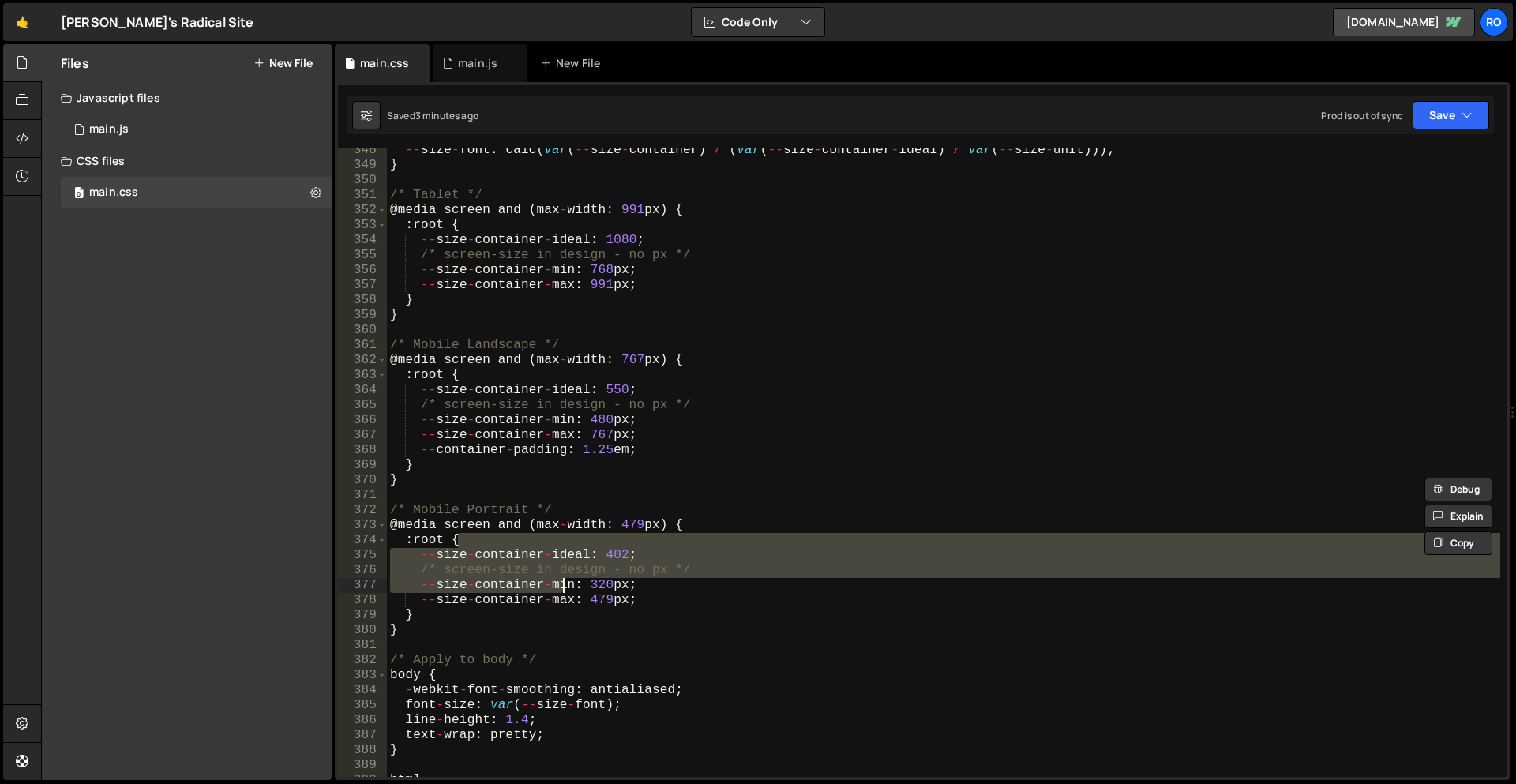
scroll to position [5115, 0]
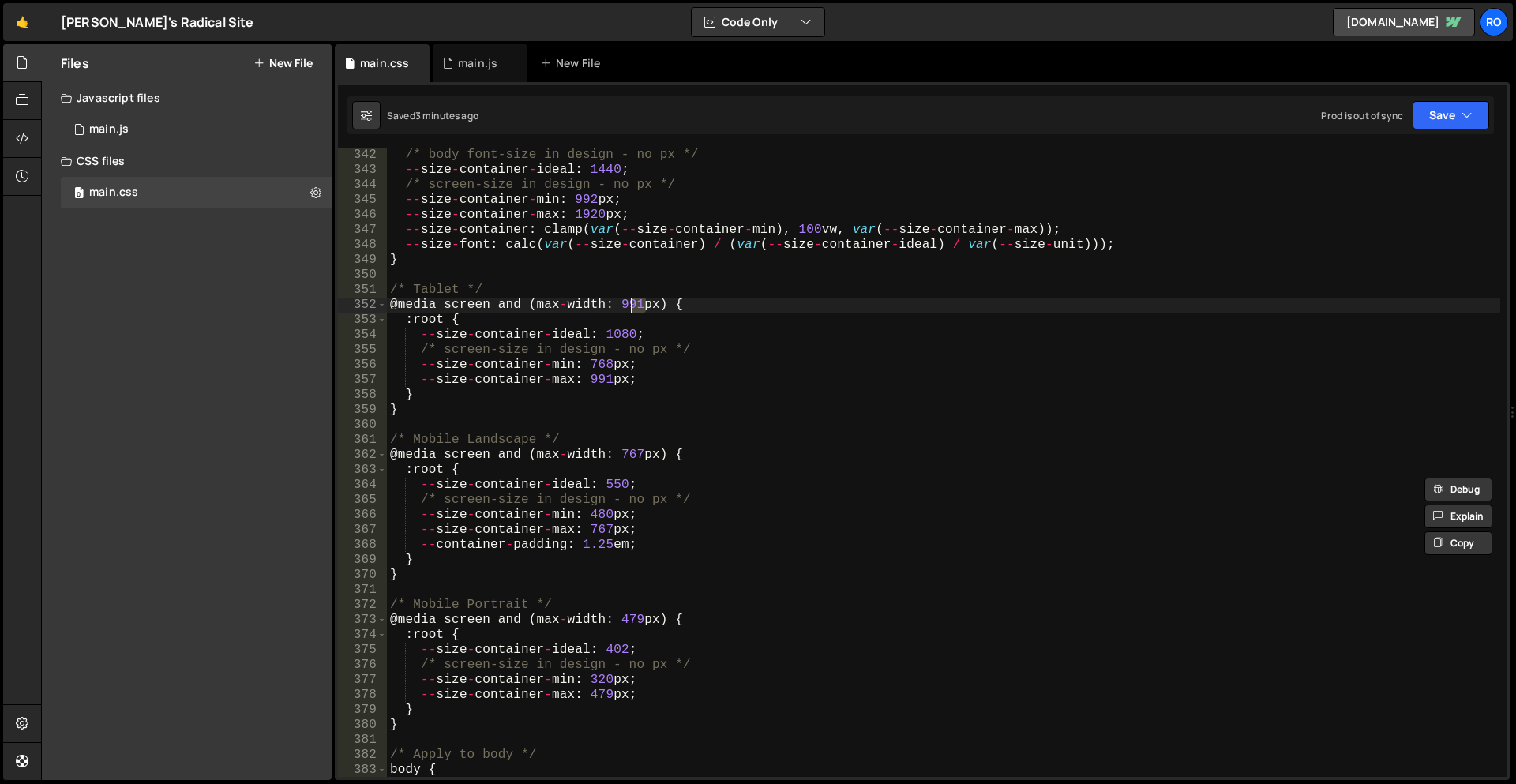
drag, startPoint x: 641, startPoint y: 303, endPoint x: 618, endPoint y: 302, distance: 23.0
click at [618, 302] on div "/* body font-size in design - no px */ -- size - container - ideal : 1440 ; /* …" at bounding box center [943, 477] width 1113 height 659
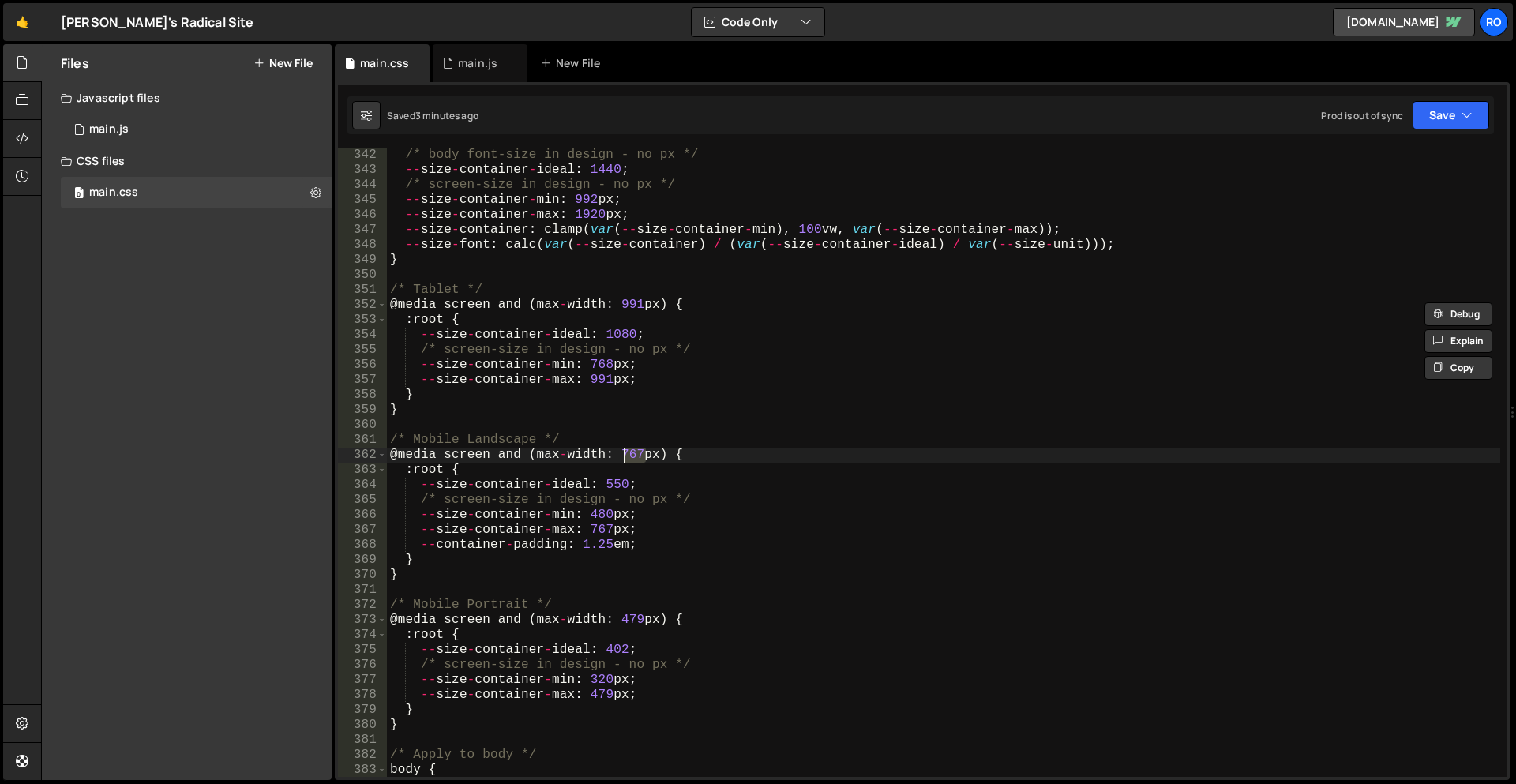
drag, startPoint x: 644, startPoint y: 458, endPoint x: 621, endPoint y: 457, distance: 23.0
click at [621, 457] on div "/* body font-size in design - no px */ -- size - container - ideal : 1440 ; /* …" at bounding box center [943, 477] width 1113 height 659
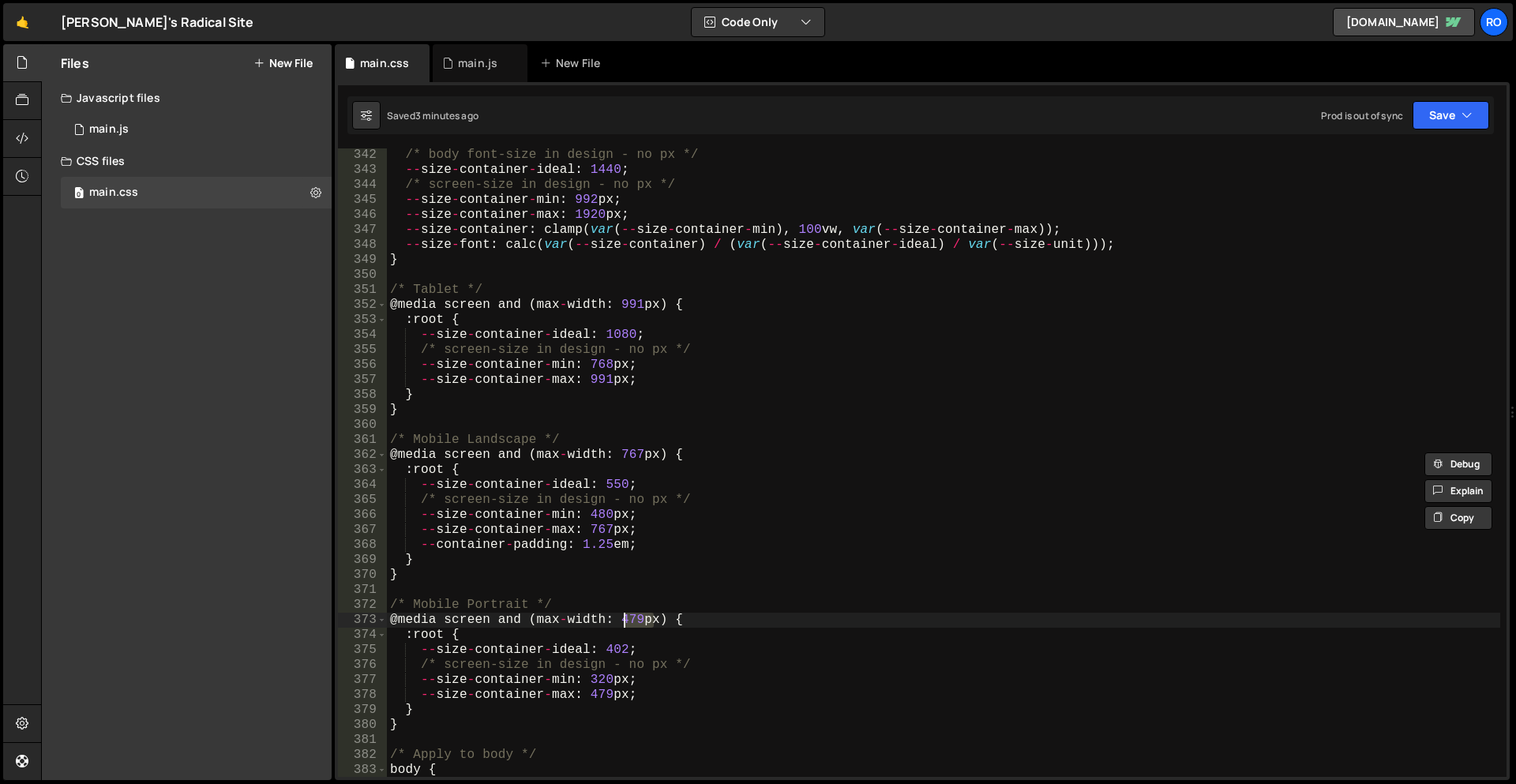
drag, startPoint x: 641, startPoint y: 626, endPoint x: 618, endPoint y: 624, distance: 23.1
click at [618, 624] on div "/* body font-size in design - no px */ -- size - container - ideal : 1440 ; /* …" at bounding box center [943, 477] width 1113 height 659
click at [626, 639] on div "/* body font-size in design - no px */ -- size - container - ideal : 1440 ; /* …" at bounding box center [943, 477] width 1113 height 659
drag, startPoint x: 640, startPoint y: 626, endPoint x: 618, endPoint y: 622, distance: 22.4
click at [618, 622] on div "/* body font-size in design - no px */ -- size - container - ideal : 1440 ; /* …" at bounding box center [943, 477] width 1113 height 659
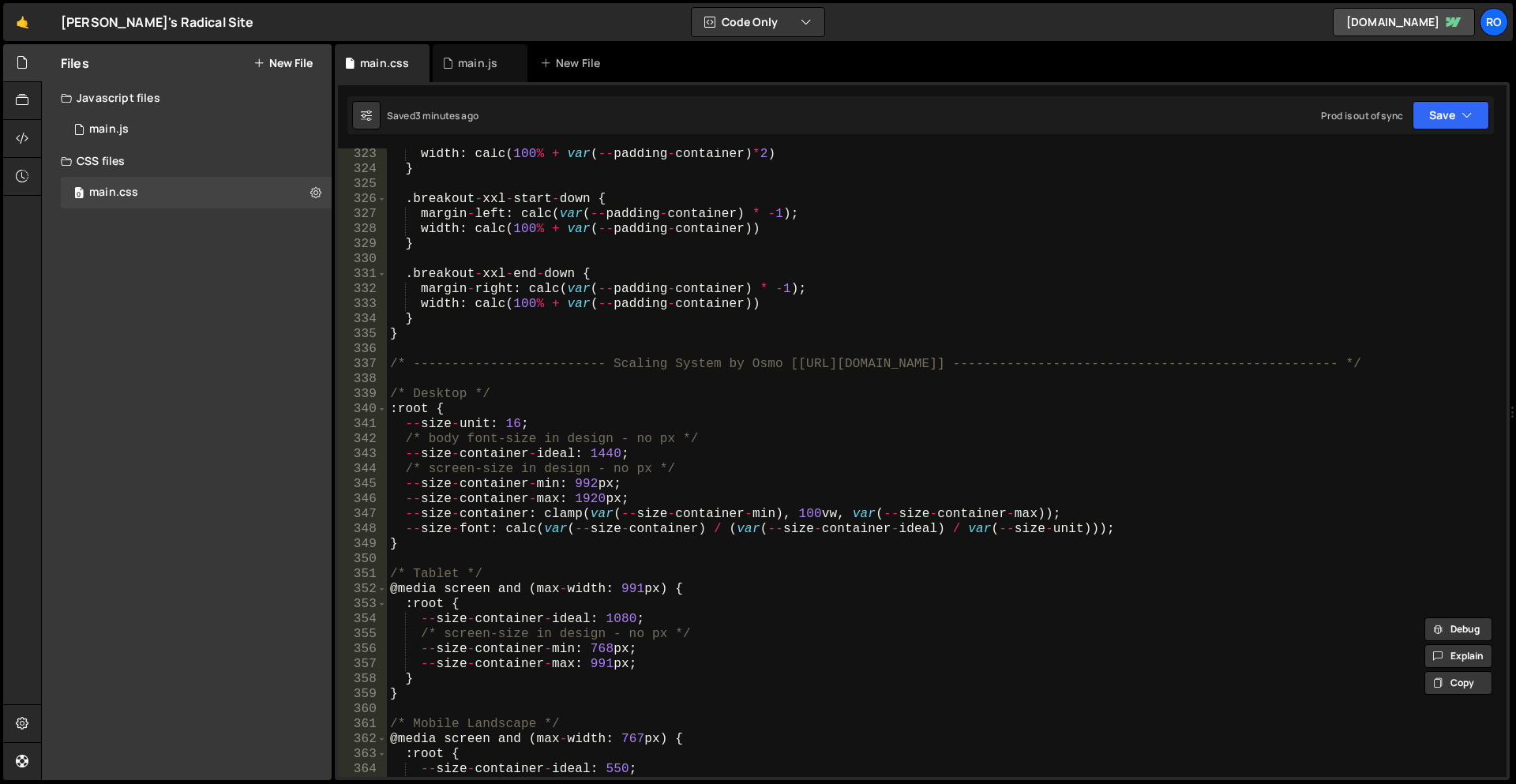
scroll to position [4830, 0]
drag, startPoint x: 528, startPoint y: 734, endPoint x: 532, endPoint y: 721, distance: 13.6
click at [526, 721] on div "width : calc ( 100 % + var ( -- padding - container ) * 2 ) } . breakout - xxl …" at bounding box center [943, 476] width 1113 height 659
type textarea "/* Mobile Landscape */ @media screen and (max-width: 767px) {"
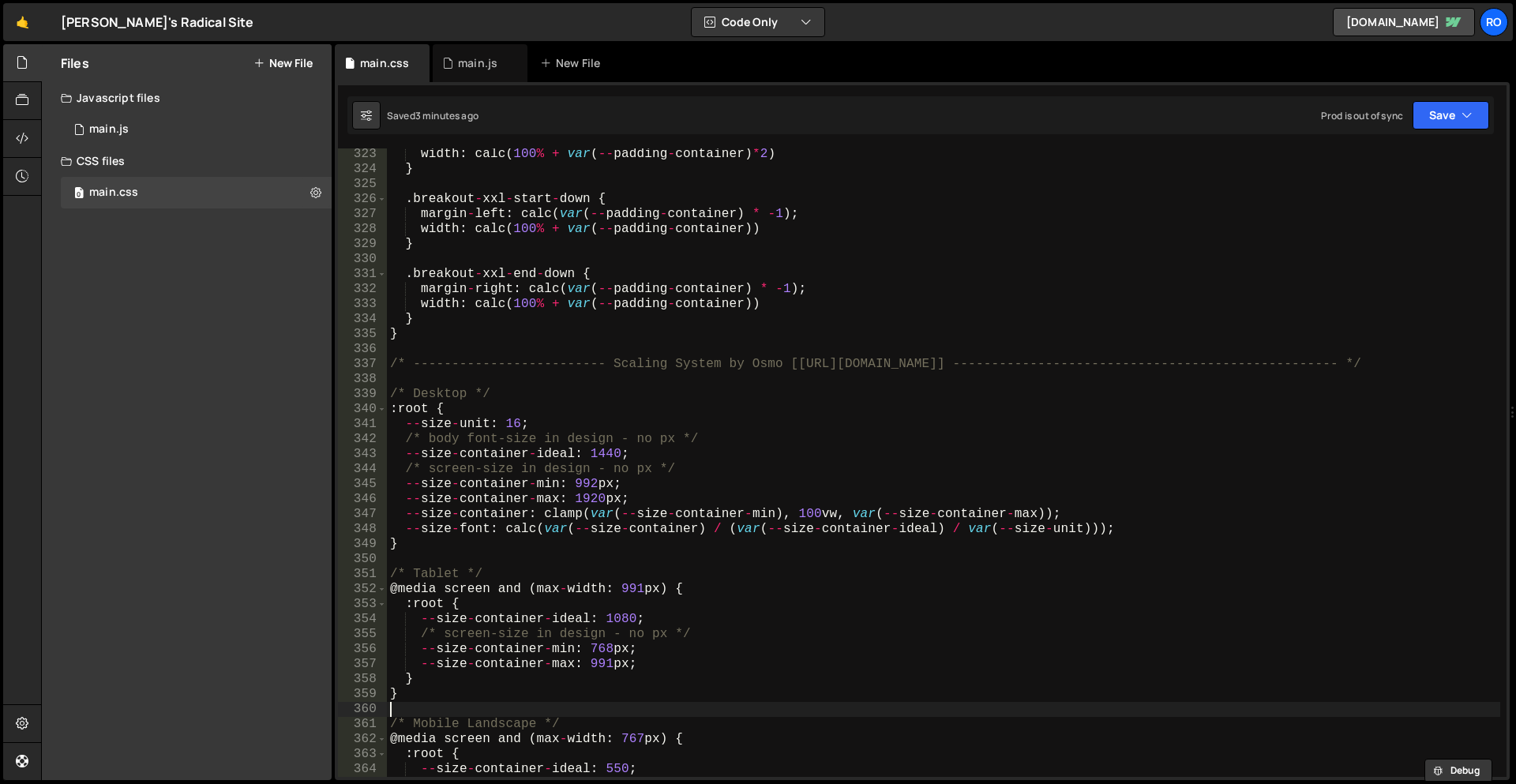
click at [541, 711] on div "width : calc ( 100 % + var ( -- padding - container ) * 2 ) } . breakout - xxl …" at bounding box center [943, 476] width 1113 height 659
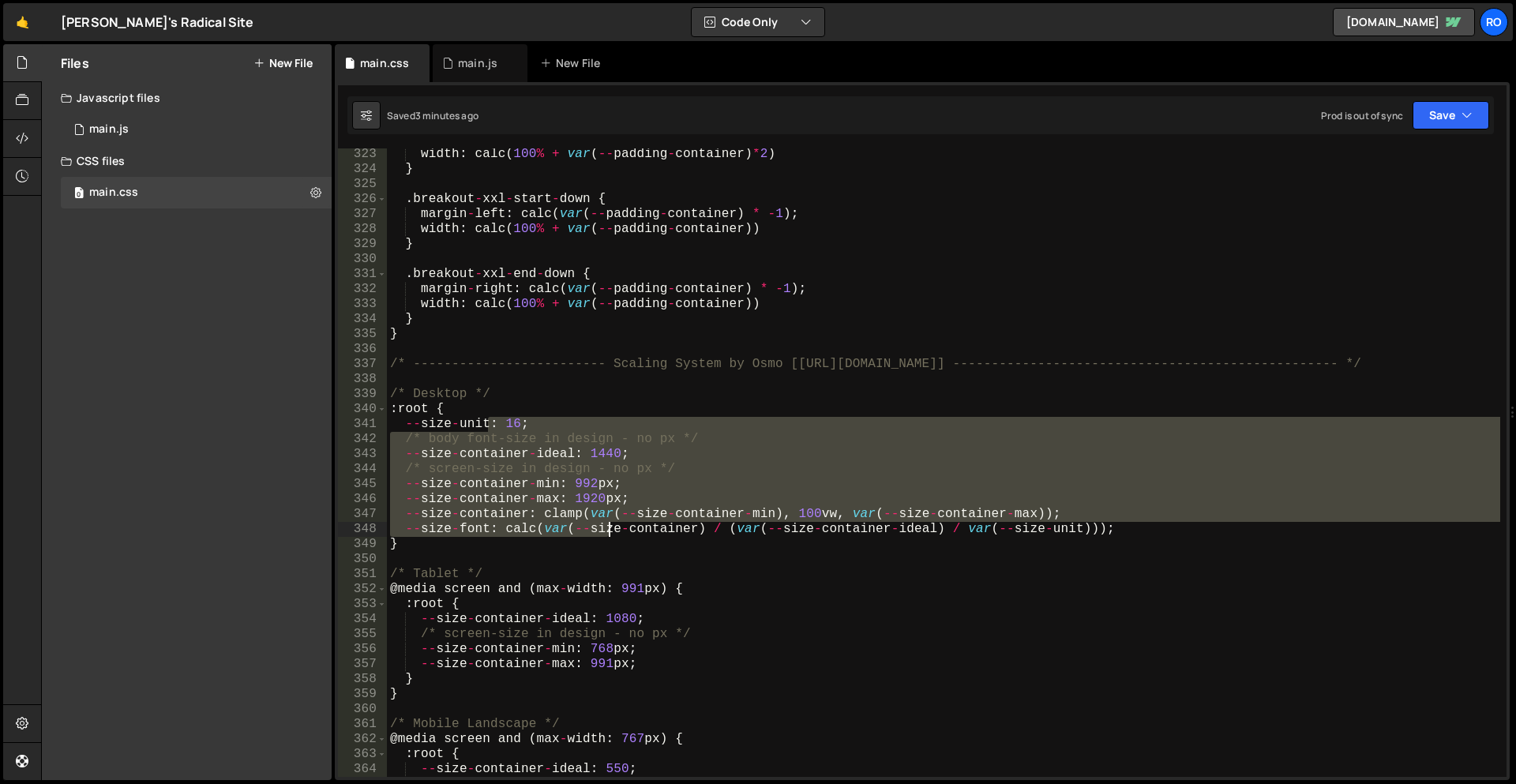
drag, startPoint x: 485, startPoint y: 431, endPoint x: 629, endPoint y: 548, distance: 185.5
click at [629, 548] on div "width : calc ( 100 % + var ( -- padding - container ) * 2 ) } . breakout - xxl …" at bounding box center [943, 476] width 1113 height 659
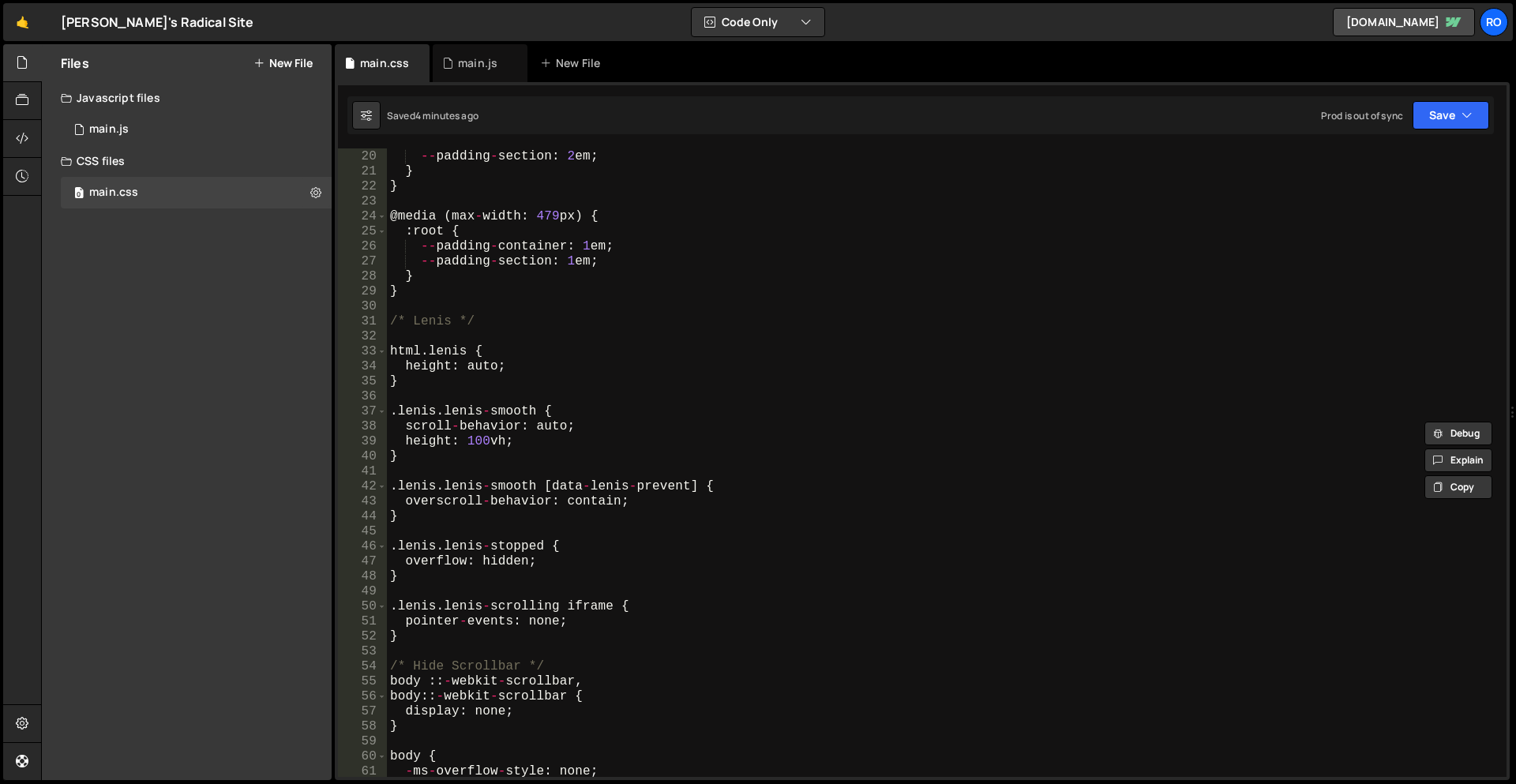
scroll to position [0, 0]
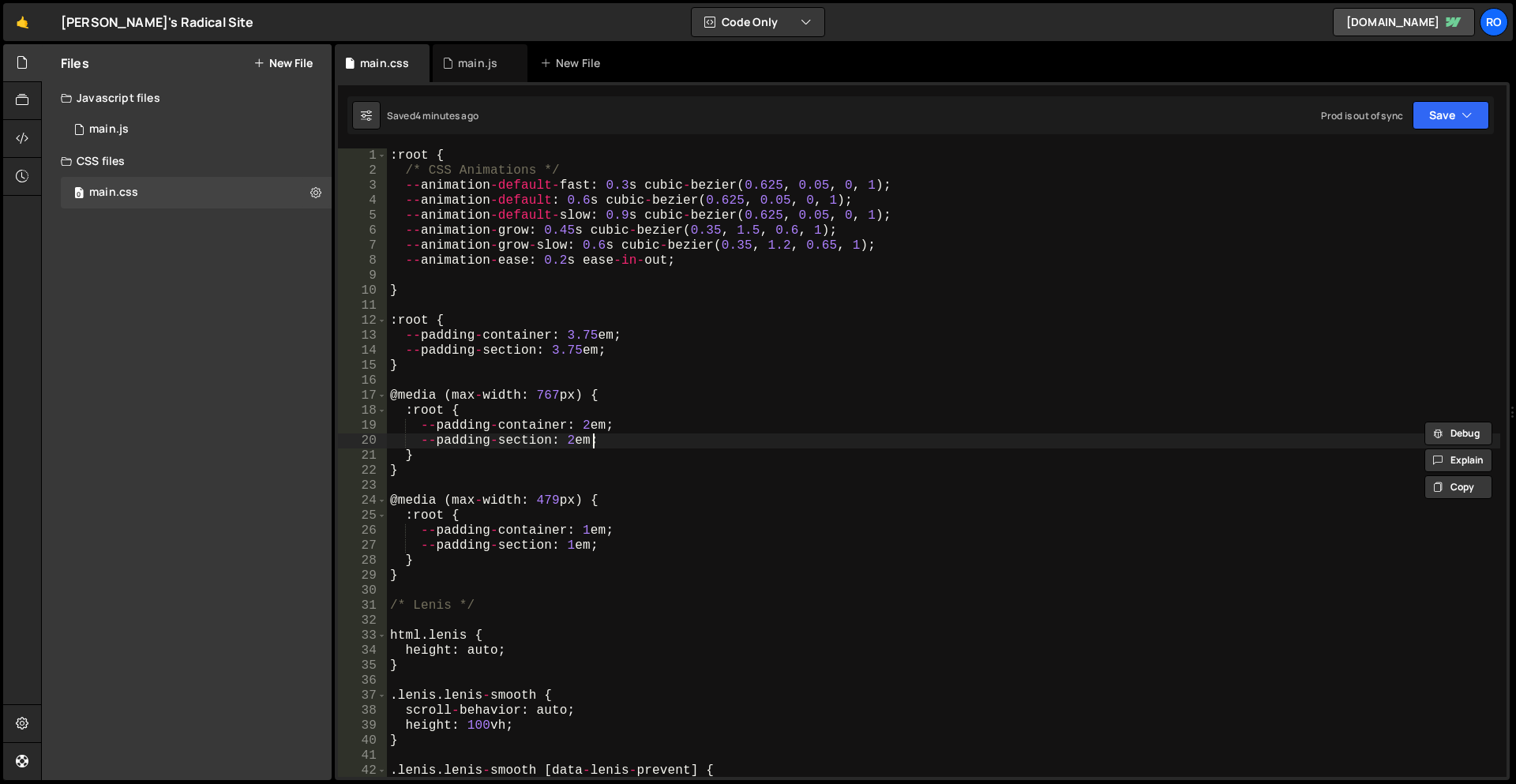
click at [1097, 442] on div ": root { /* CSS Animations */ -- animation - default - fast : 0.3 s cubic - bez…" at bounding box center [943, 478] width 1113 height 659
type textarea "--padding-section: 2em;"
